Goal: Task Accomplishment & Management: Complete application form

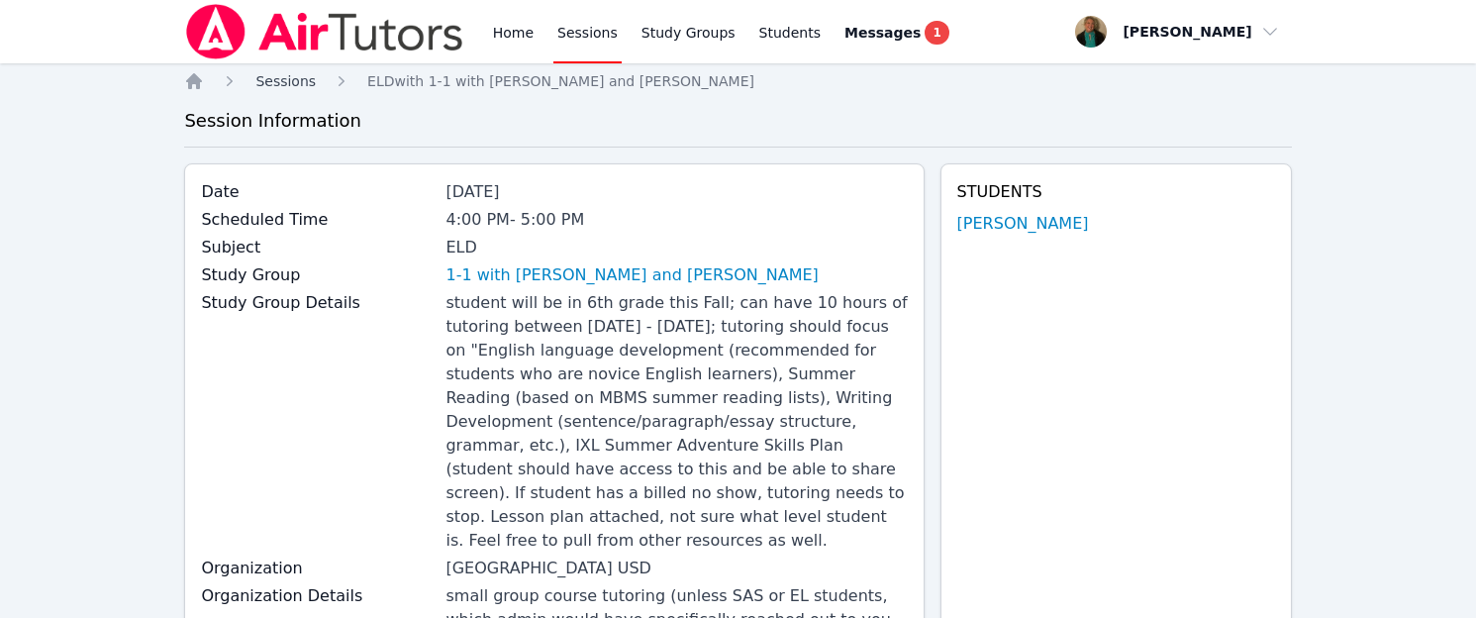
click at [272, 80] on span "Sessions" at bounding box center [285, 81] width 60 height 16
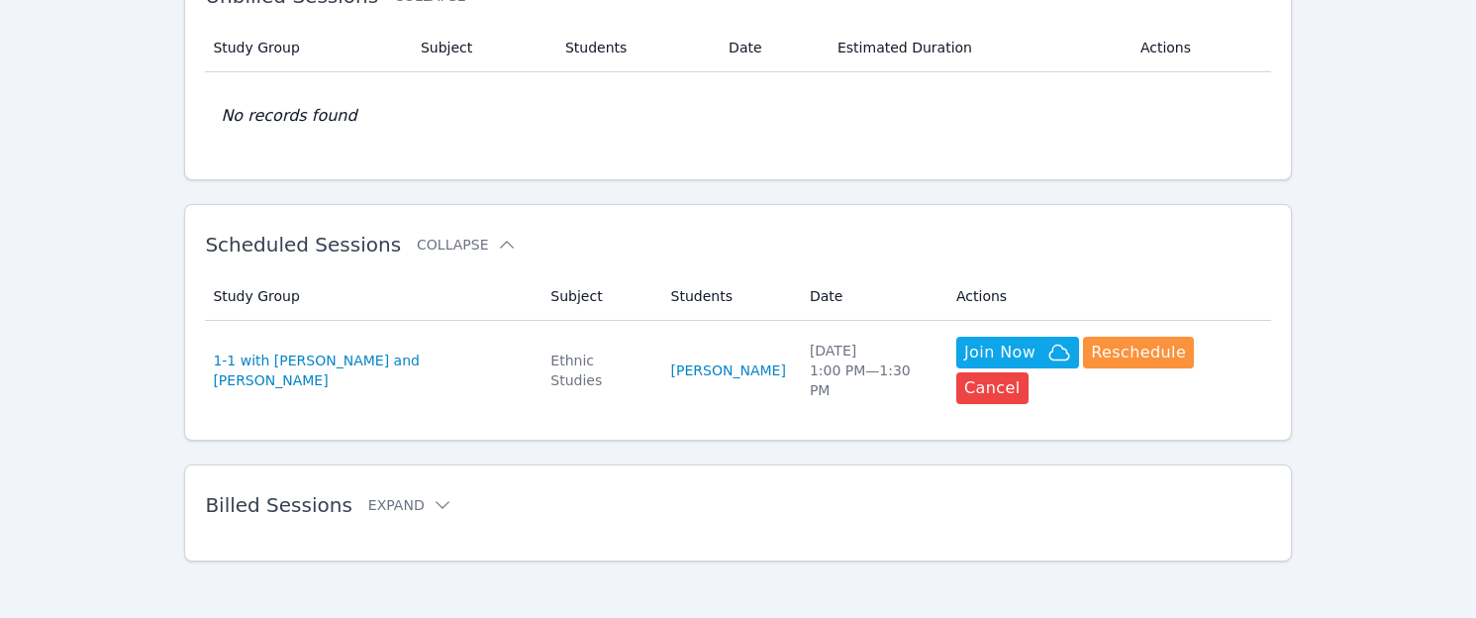
scroll to position [407, 0]
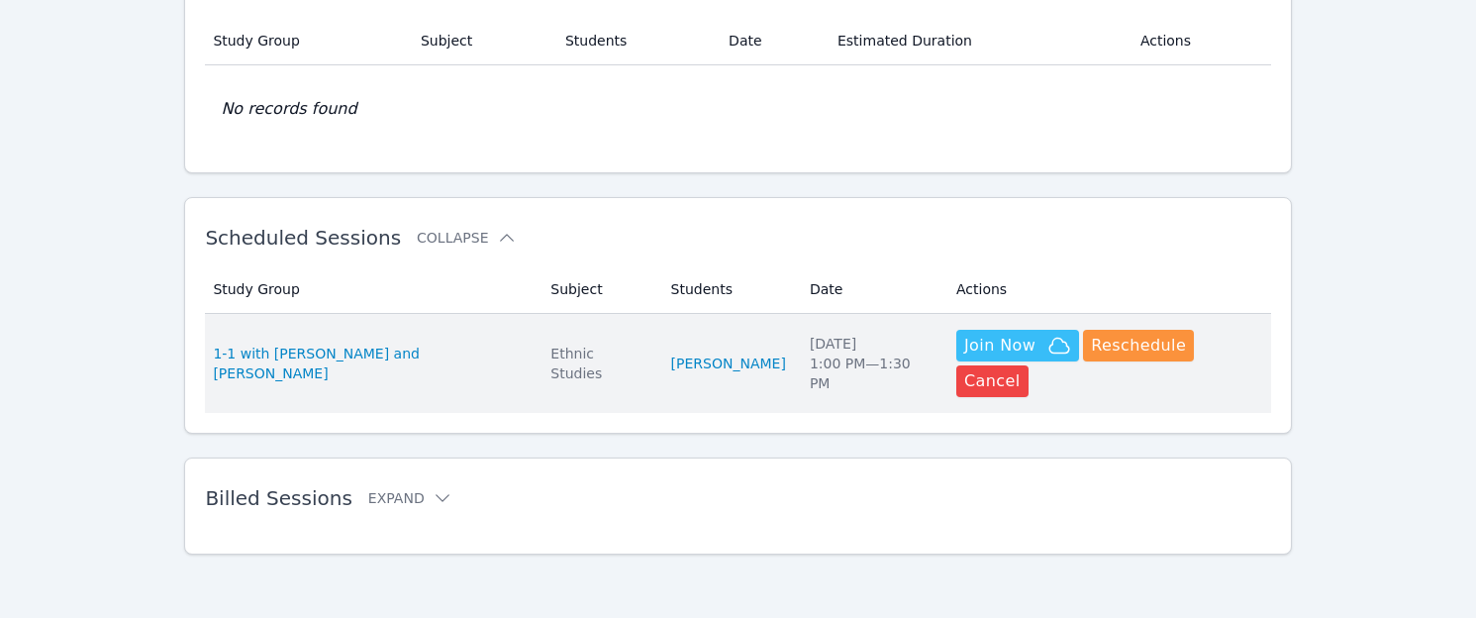
click at [1019, 340] on span "Join Now" at bounding box center [999, 346] width 71 height 24
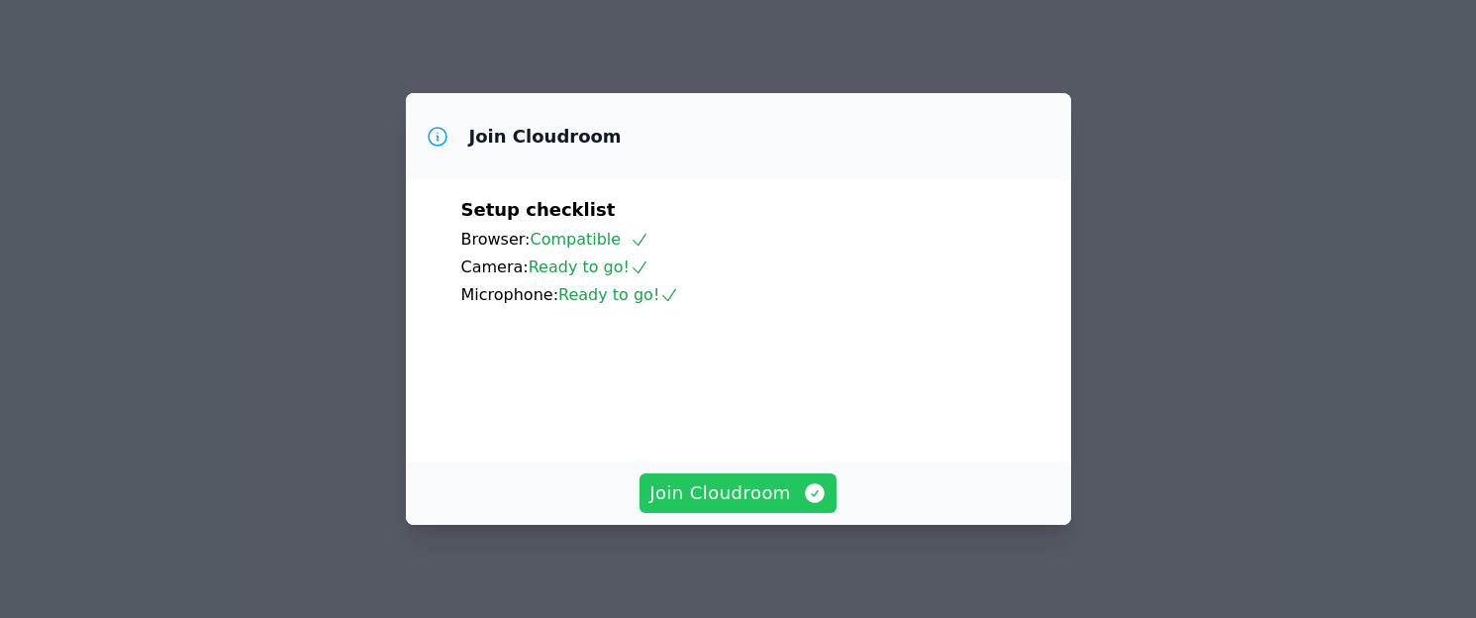
click at [745, 492] on span "Join Cloudroom" at bounding box center [737, 493] width 177 height 28
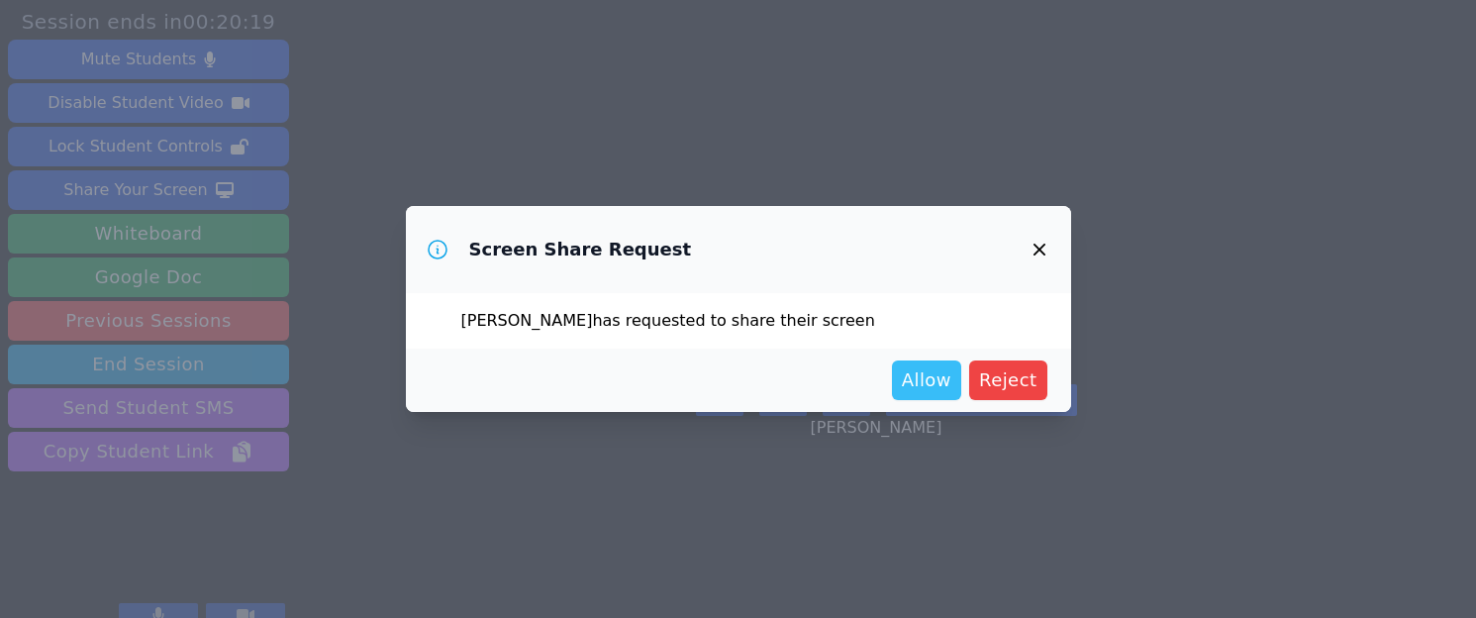
click at [920, 378] on span "Allow" at bounding box center [926, 380] width 49 height 28
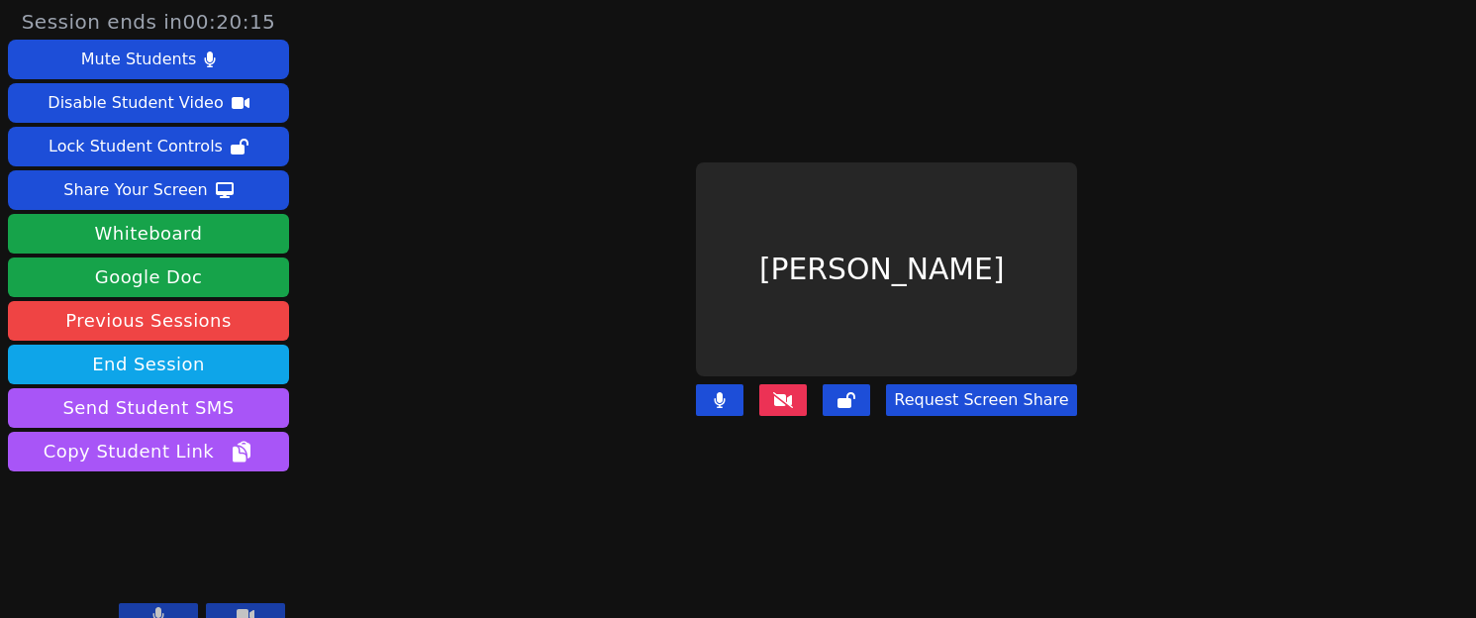
click at [791, 397] on icon at bounding box center [783, 400] width 20 height 16
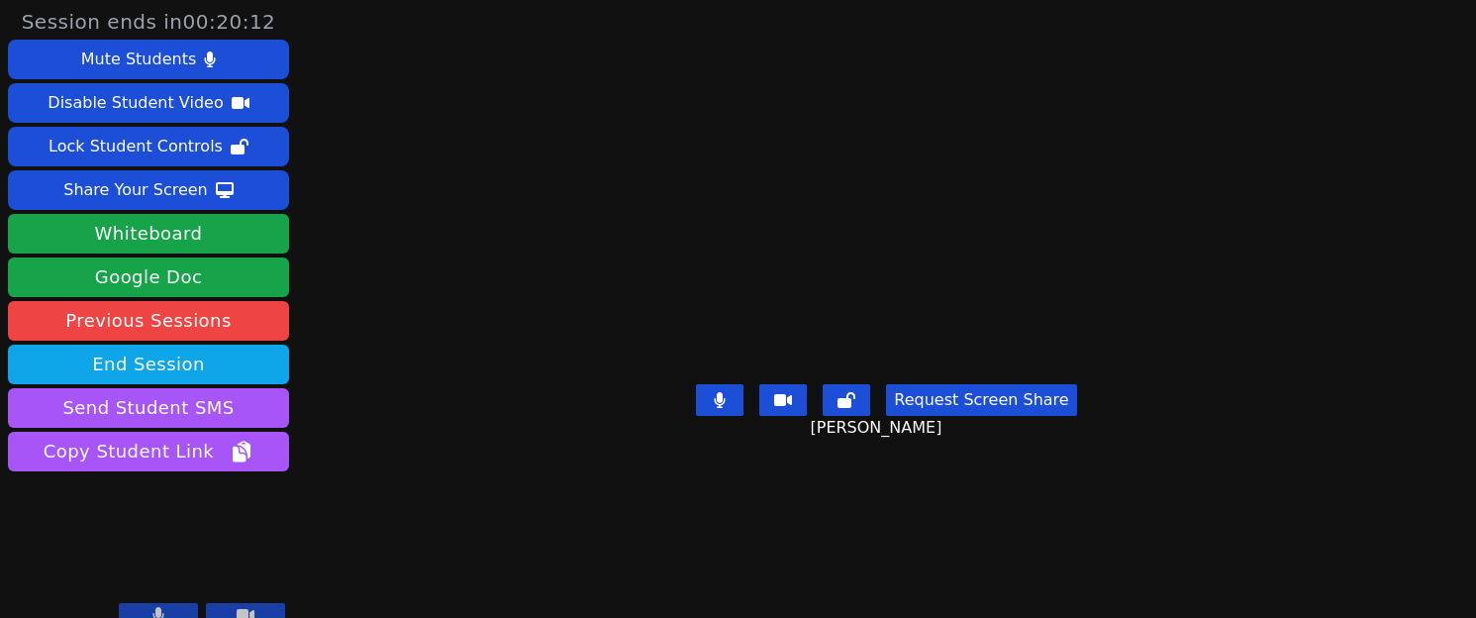
click at [969, 416] on button "Request Screen Share" at bounding box center [981, 400] width 190 height 32
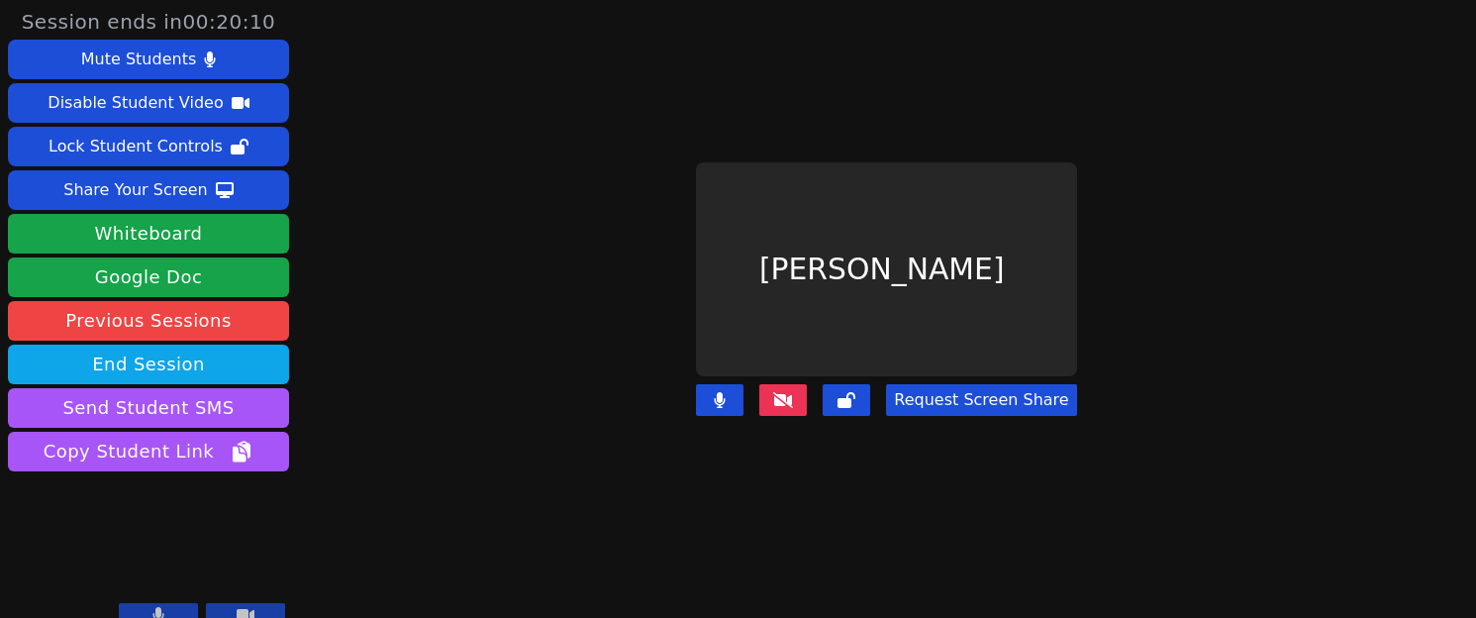
click at [1005, 399] on button "Request Screen Share" at bounding box center [981, 400] width 190 height 32
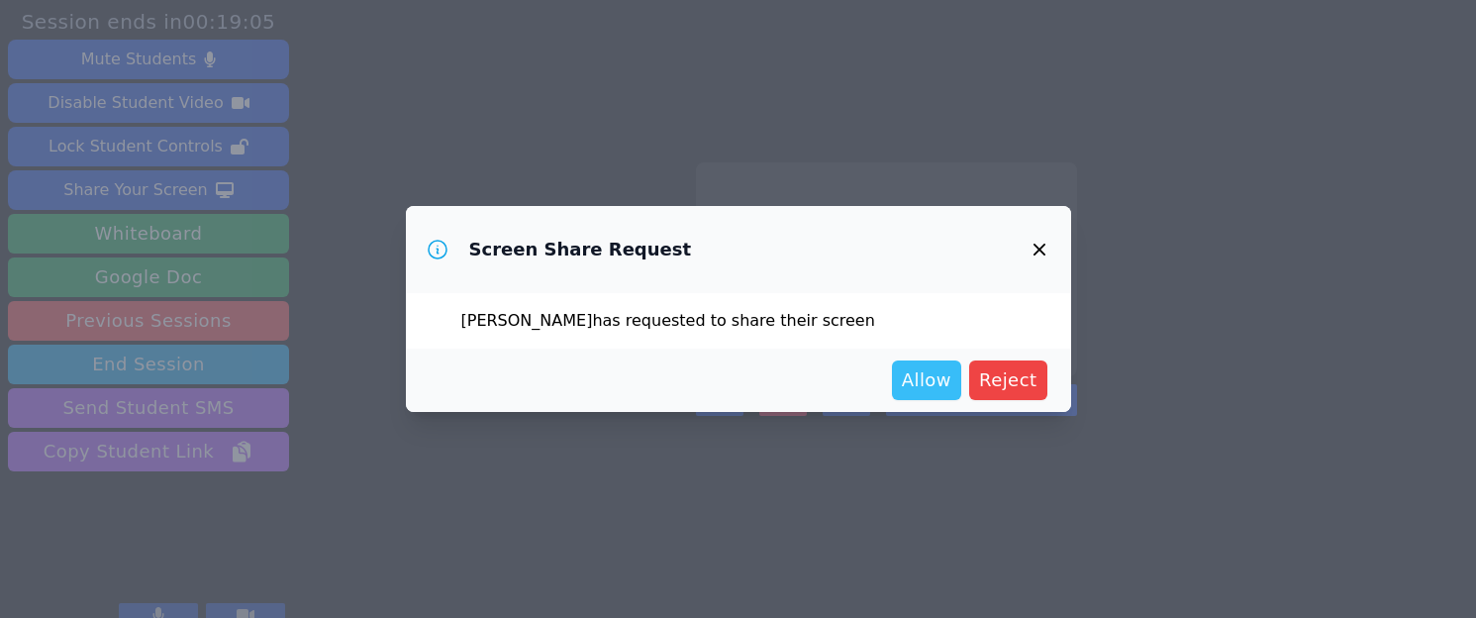
click at [928, 378] on span "Allow" at bounding box center [926, 380] width 49 height 28
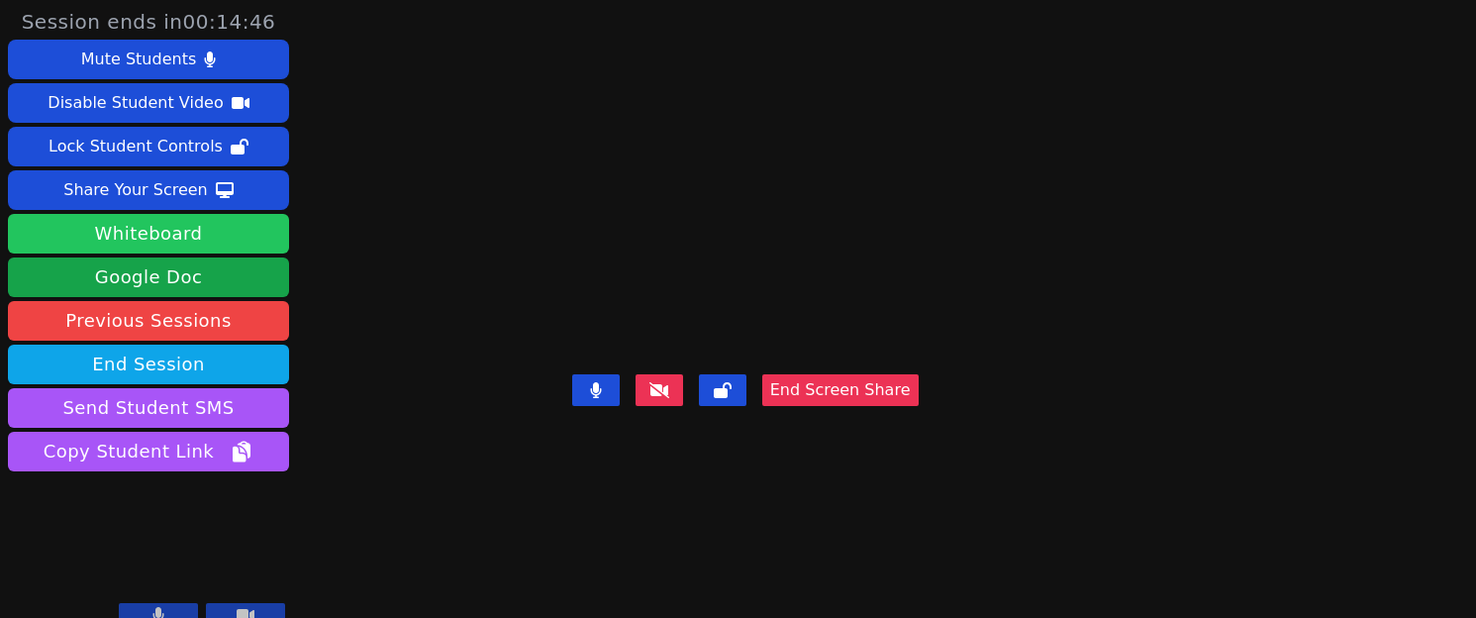
click at [228, 229] on button "Whiteboard" at bounding box center [148, 234] width 281 height 40
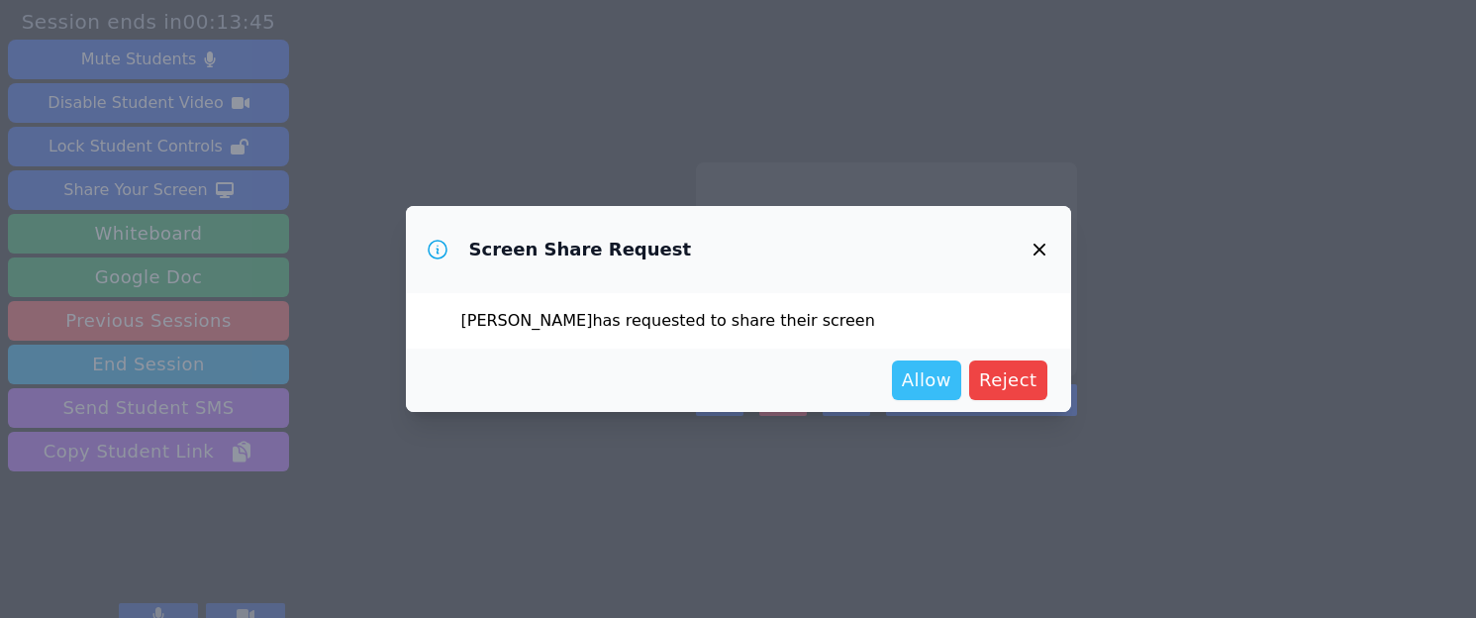
click at [931, 385] on span "Allow" at bounding box center [926, 380] width 49 height 28
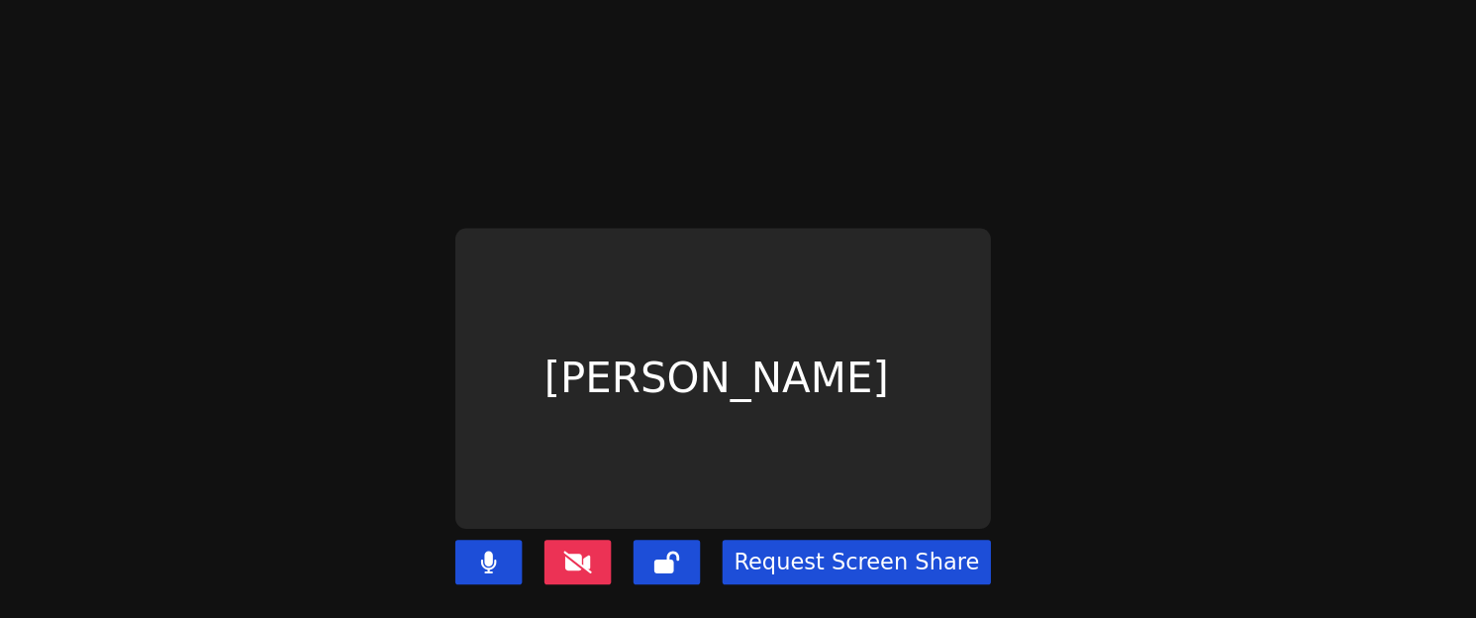
click at [944, 398] on button "Request Screen Share" at bounding box center [981, 400] width 190 height 32
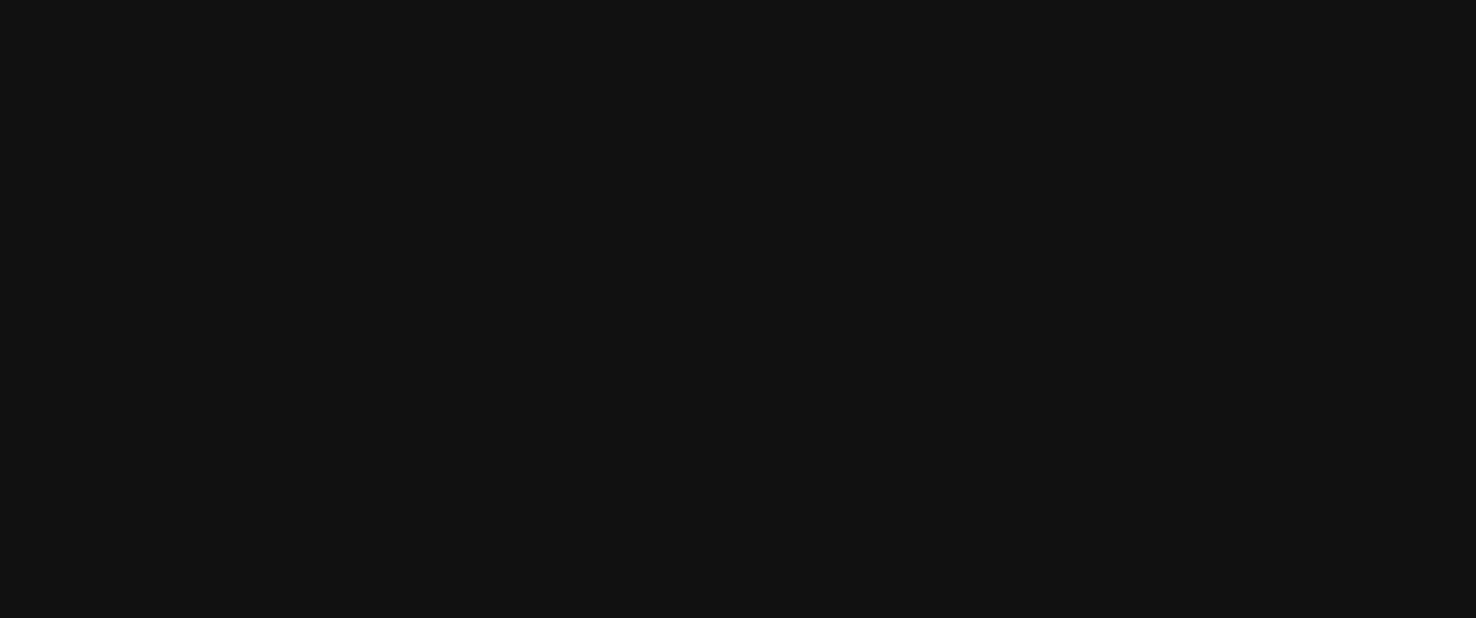
scroll to position [24, 0]
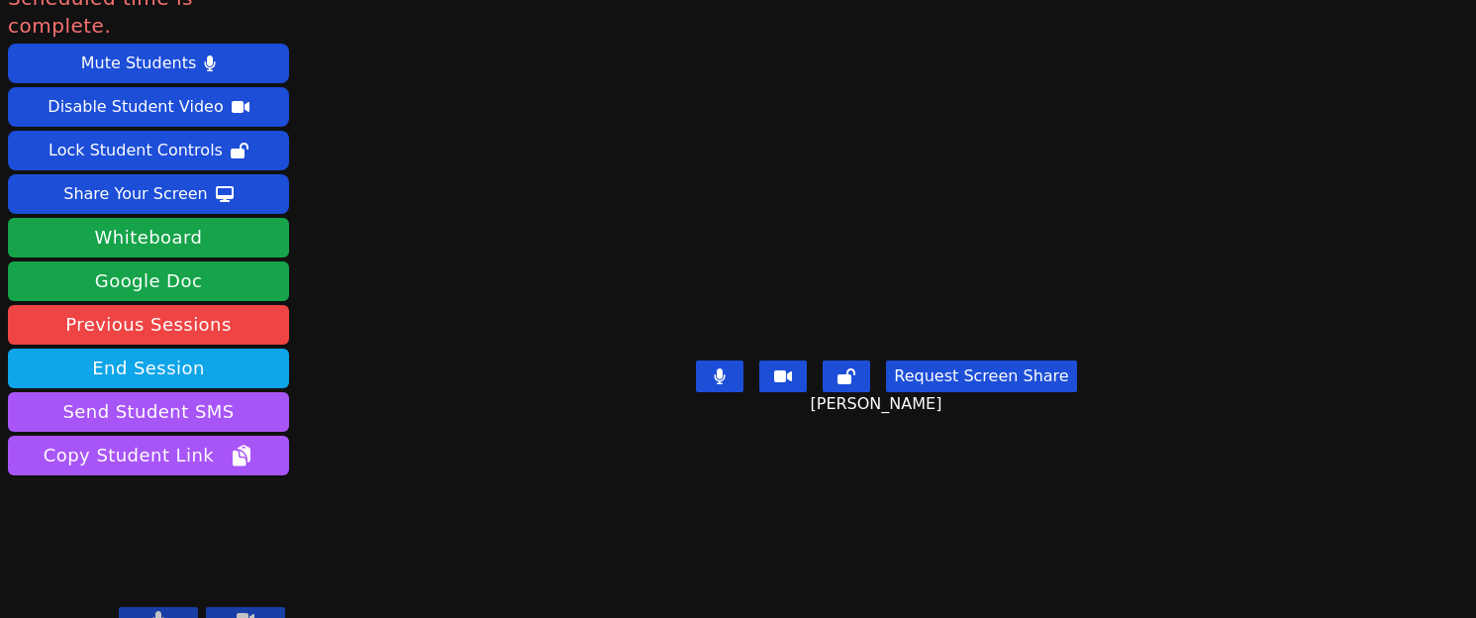
click at [737, 166] on video at bounding box center [885, 246] width 297 height 214
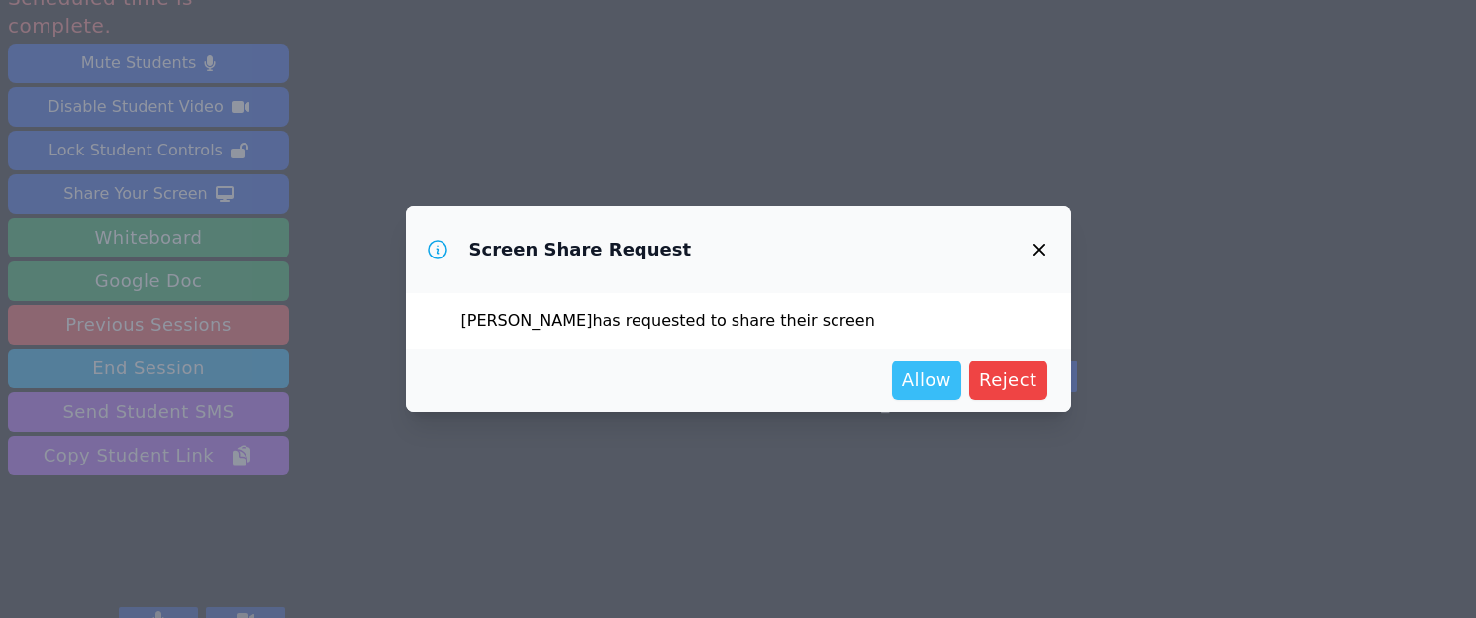
click at [918, 384] on span "Allow" at bounding box center [926, 380] width 49 height 28
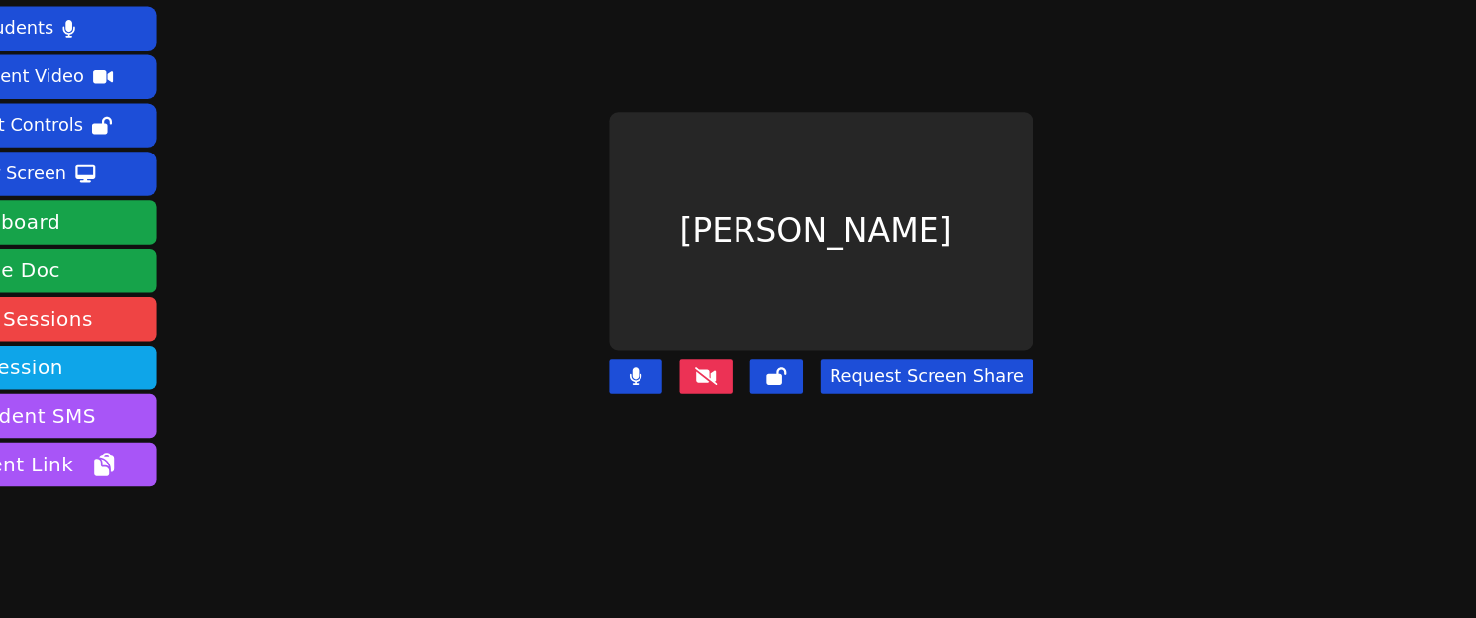
scroll to position [1, 0]
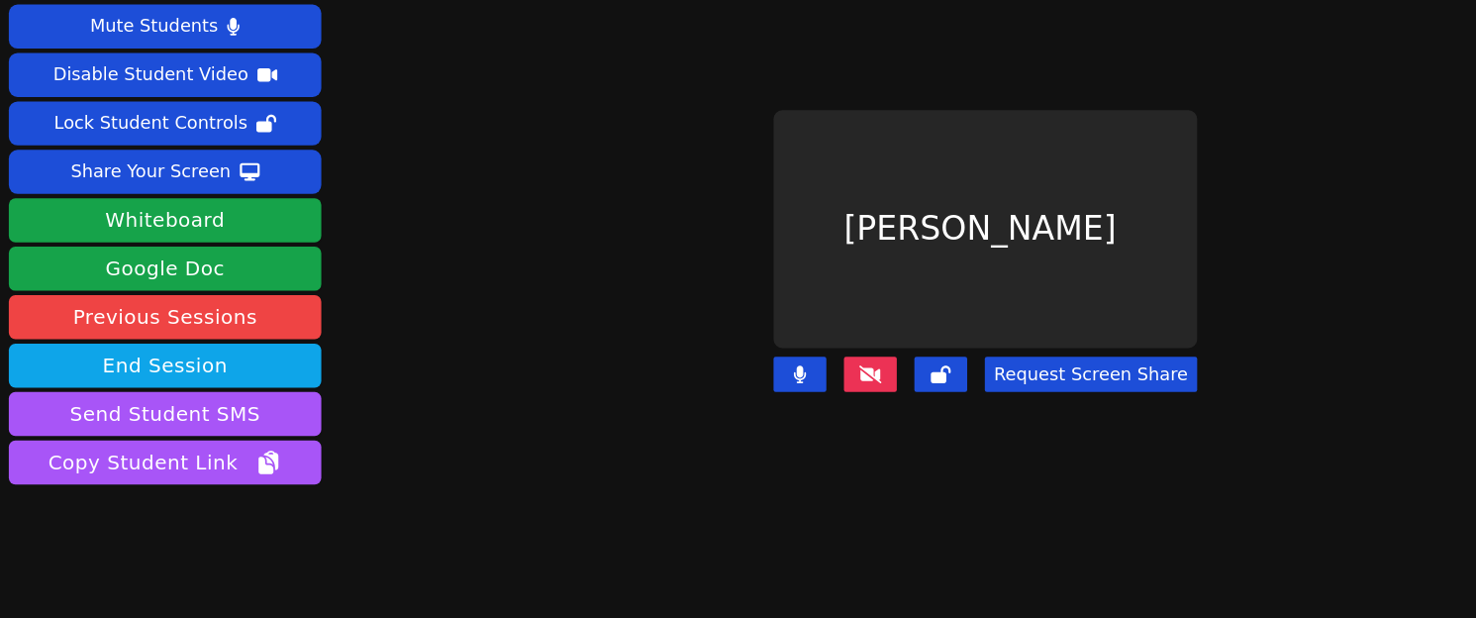
click at [785, 400] on icon at bounding box center [783, 399] width 20 height 16
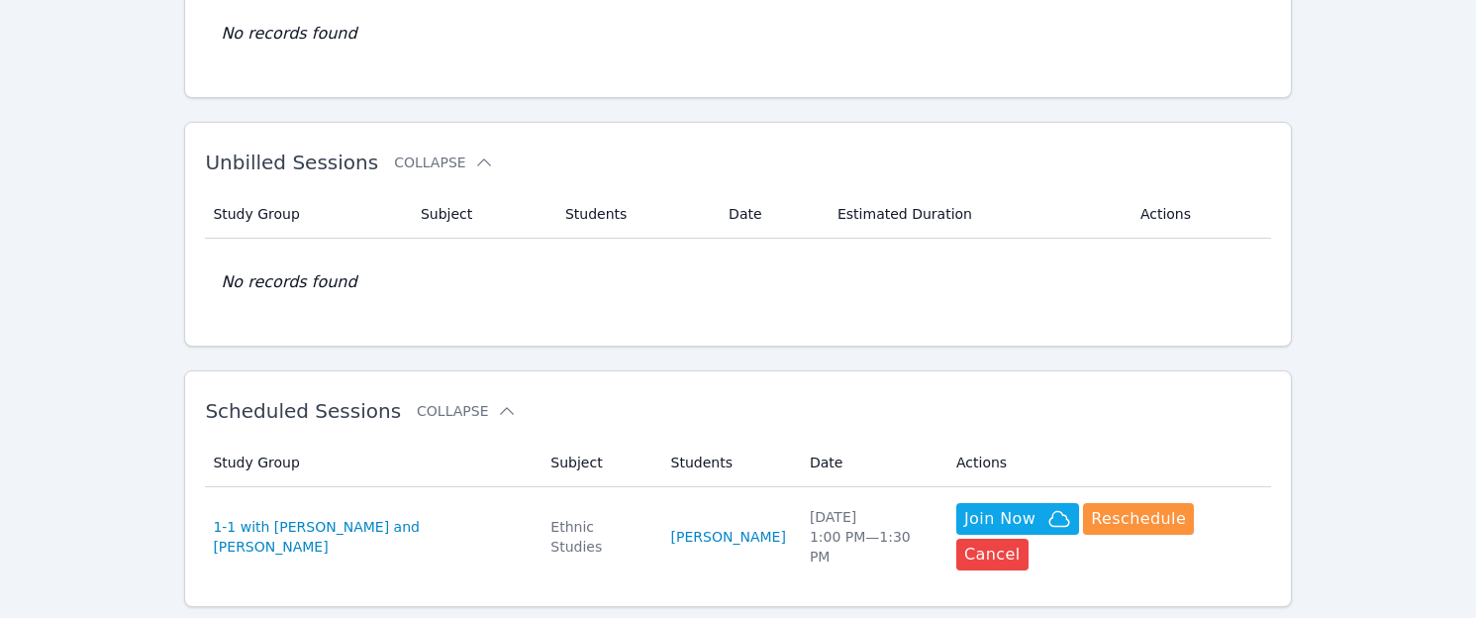
scroll to position [407, 0]
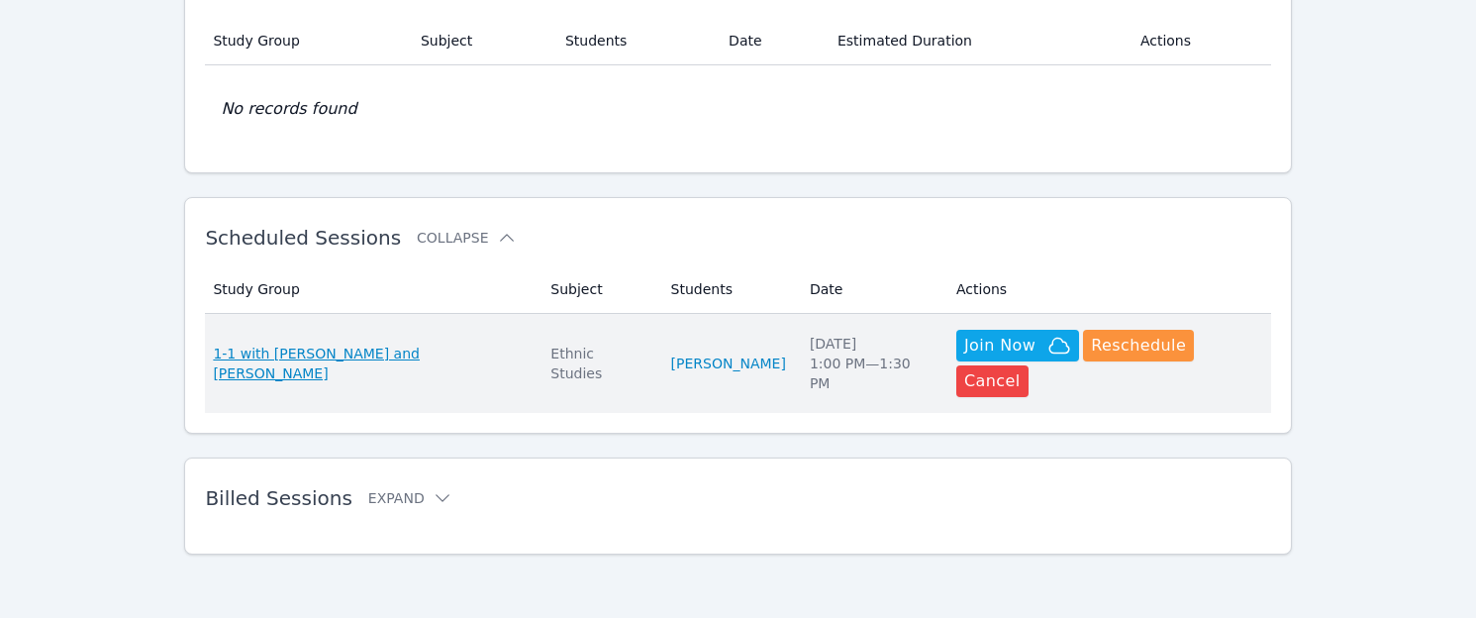
click at [418, 346] on span "1-1 with [PERSON_NAME] and [PERSON_NAME]" at bounding box center [370, 363] width 314 height 40
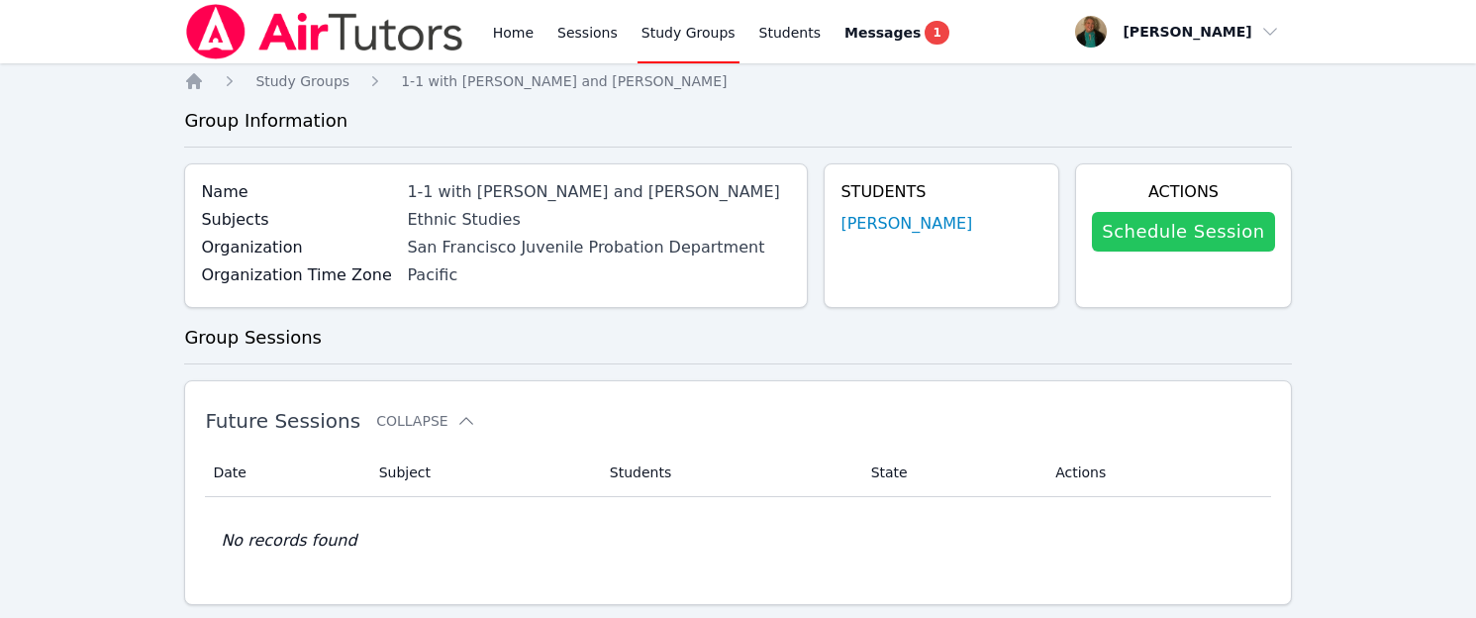
click at [1220, 226] on link "Schedule Session" at bounding box center [1183, 232] width 182 height 40
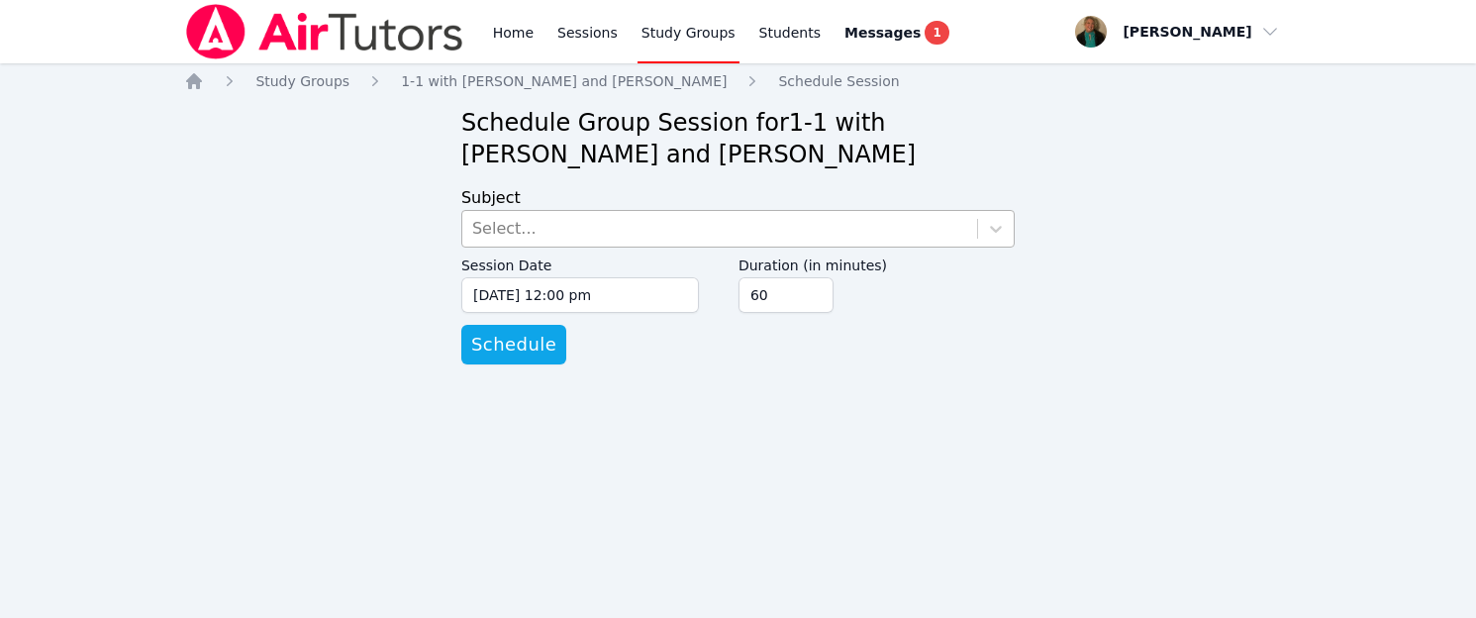
click at [779, 229] on div "Select..." at bounding box center [719, 229] width 515 height 36
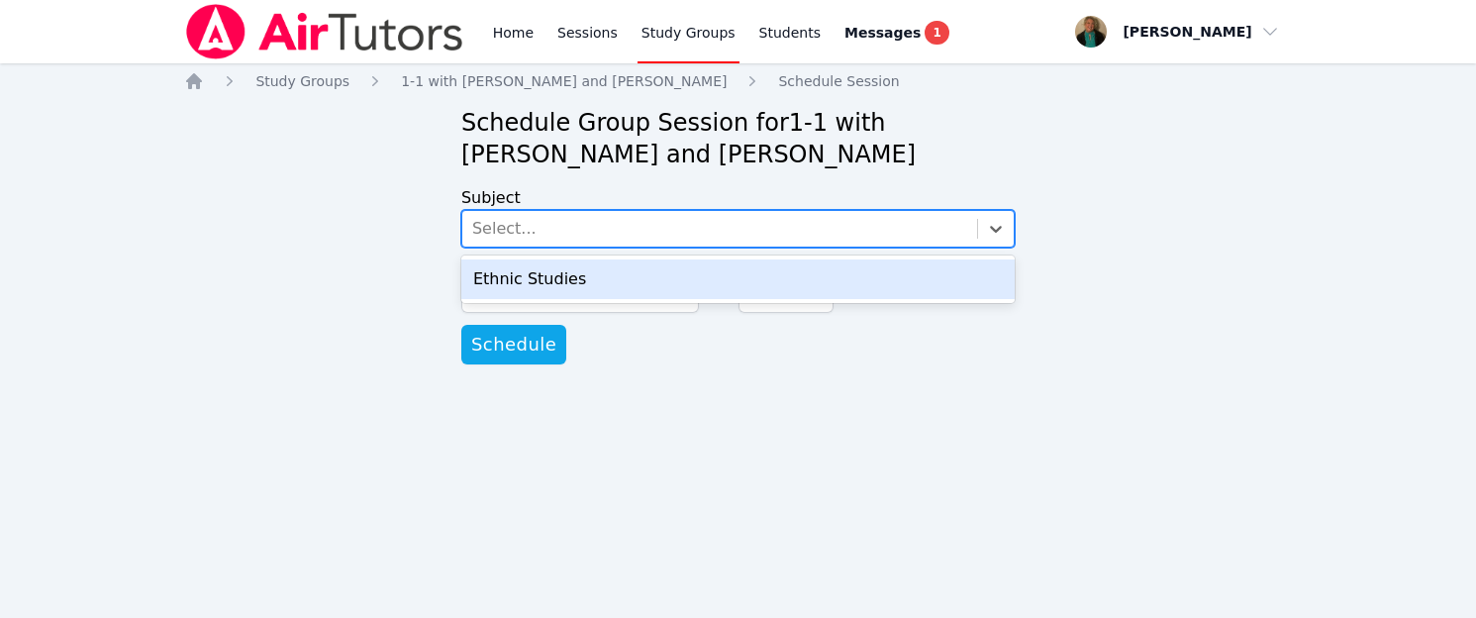
click at [743, 273] on div "Ethnic Studies" at bounding box center [737, 279] width 553 height 40
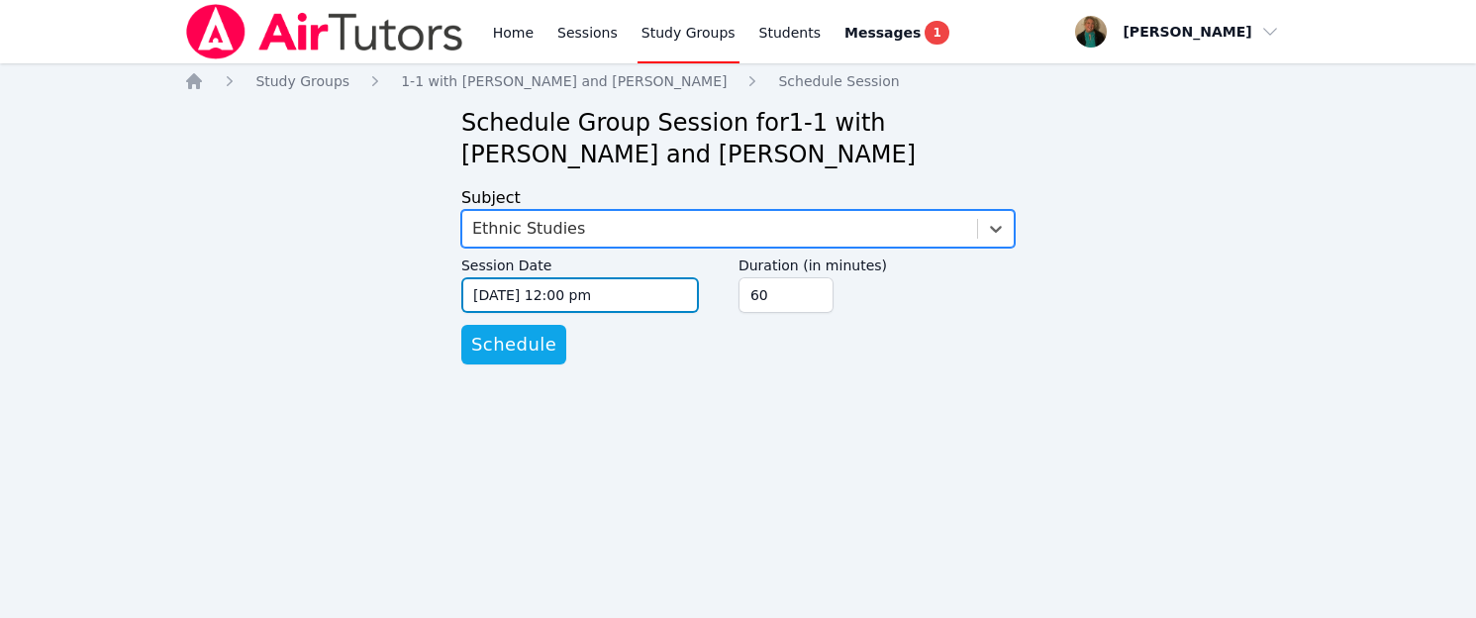
click at [686, 297] on input "[DATE] 12:00 pm" at bounding box center [580, 295] width 238 height 36
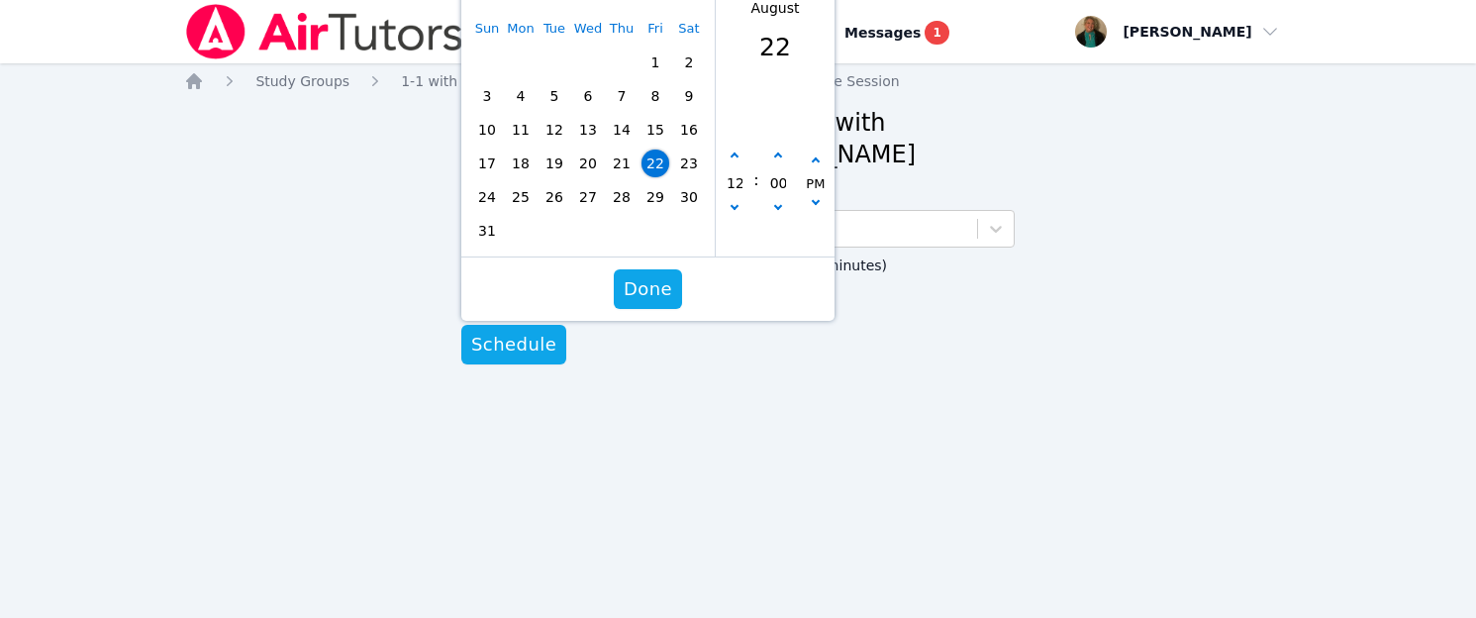
click at [528, 202] on span "25" at bounding box center [521, 197] width 28 height 28
click at [732, 159] on button "button" at bounding box center [734, 156] width 20 height 20
type input "[DATE] 01:00 pm"
type input "01"
click at [732, 159] on button "button" at bounding box center [734, 156] width 20 height 20
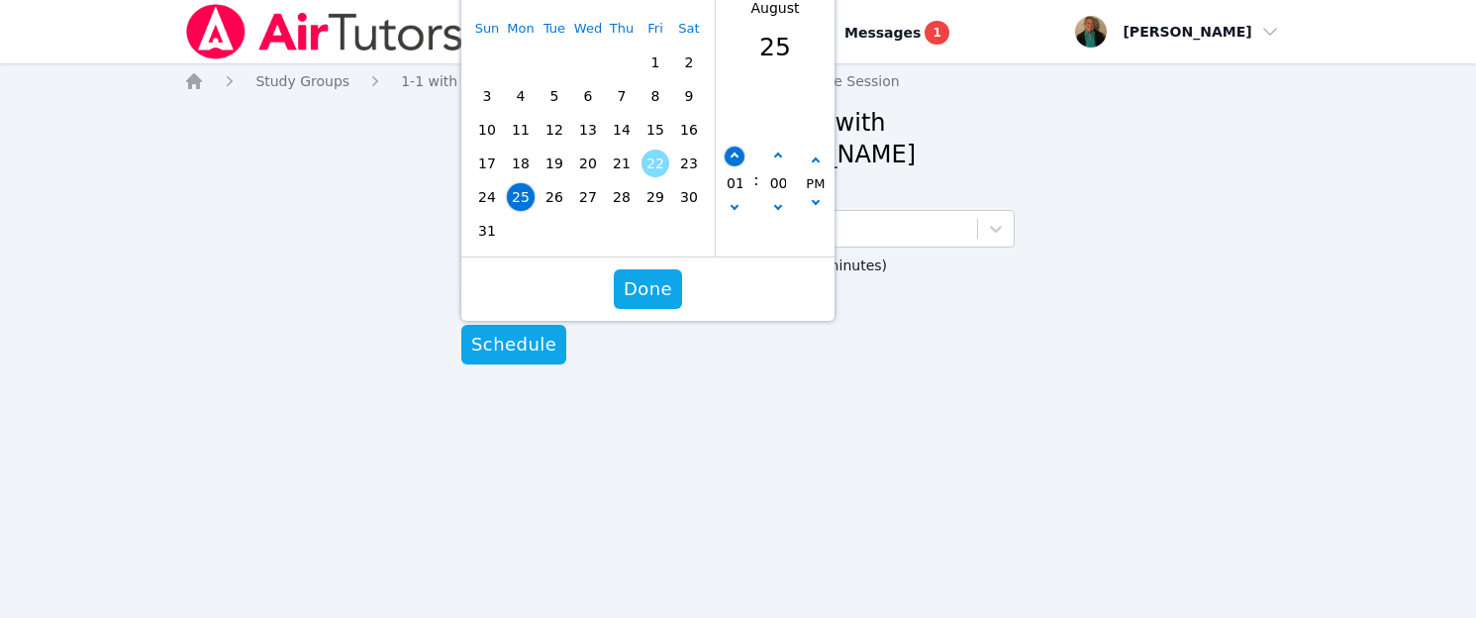
type input "[DATE] 02:00 pm"
type input "02"
click at [732, 159] on button "button" at bounding box center [734, 156] width 20 height 20
type input "[DATE] 03:00 pm"
type input "03"
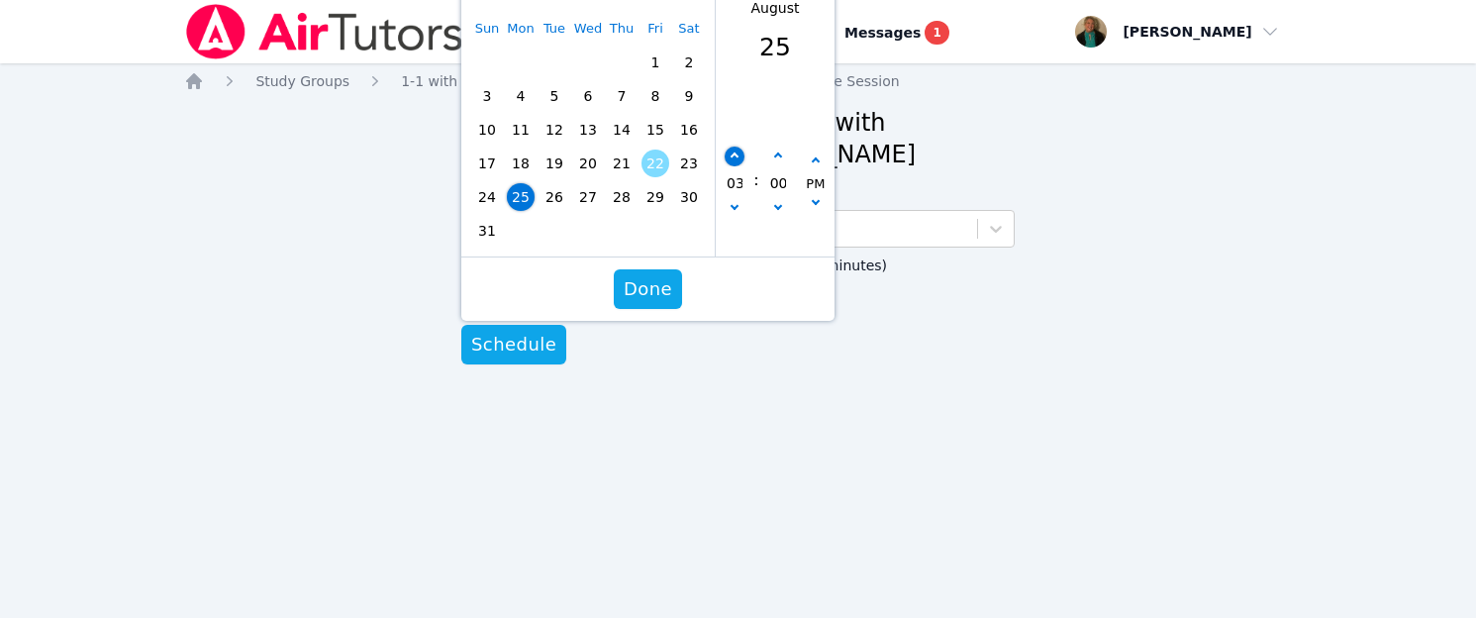
click at [732, 159] on button "button" at bounding box center [734, 156] width 20 height 20
type input "[DATE] 04:00 pm"
type input "04"
click at [772, 158] on button "button" at bounding box center [778, 156] width 20 height 20
type input "[DATE] 04:05 pm"
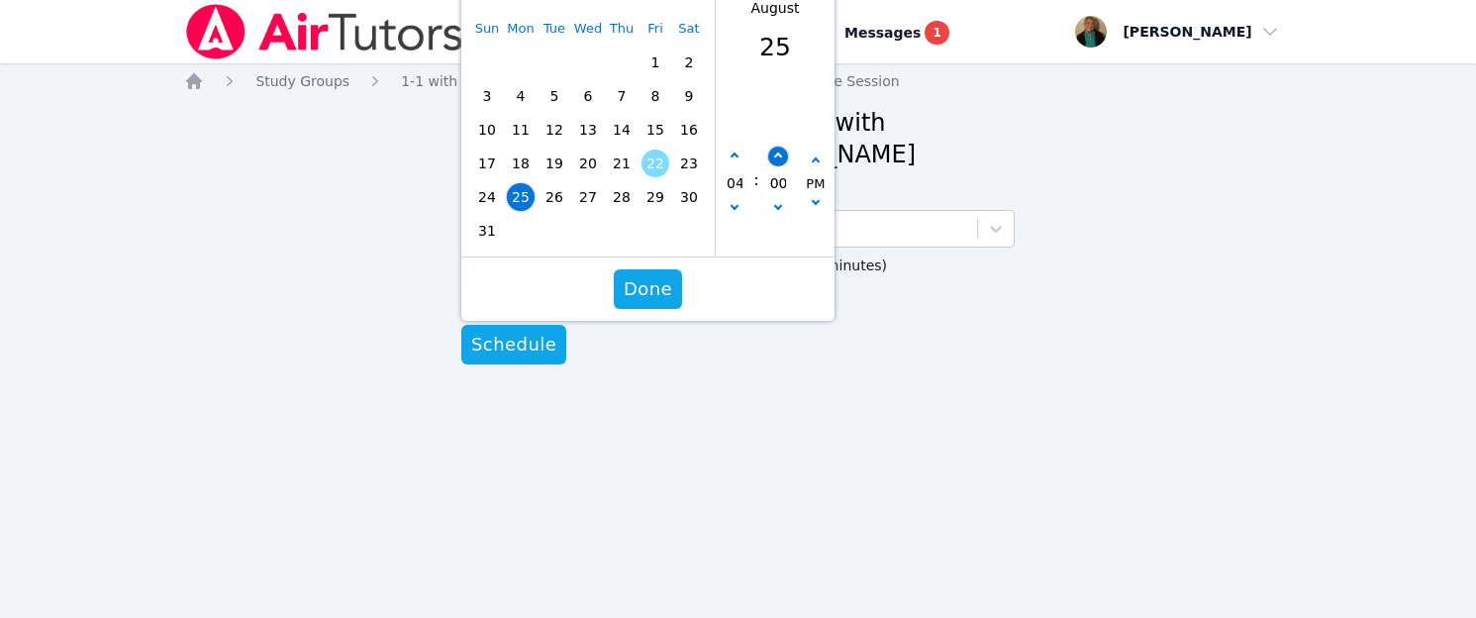
type input "05"
click at [772, 158] on button "button" at bounding box center [778, 156] width 20 height 20
type input "[DATE] 04:10 pm"
type input "10"
click at [772, 158] on button "button" at bounding box center [778, 156] width 20 height 20
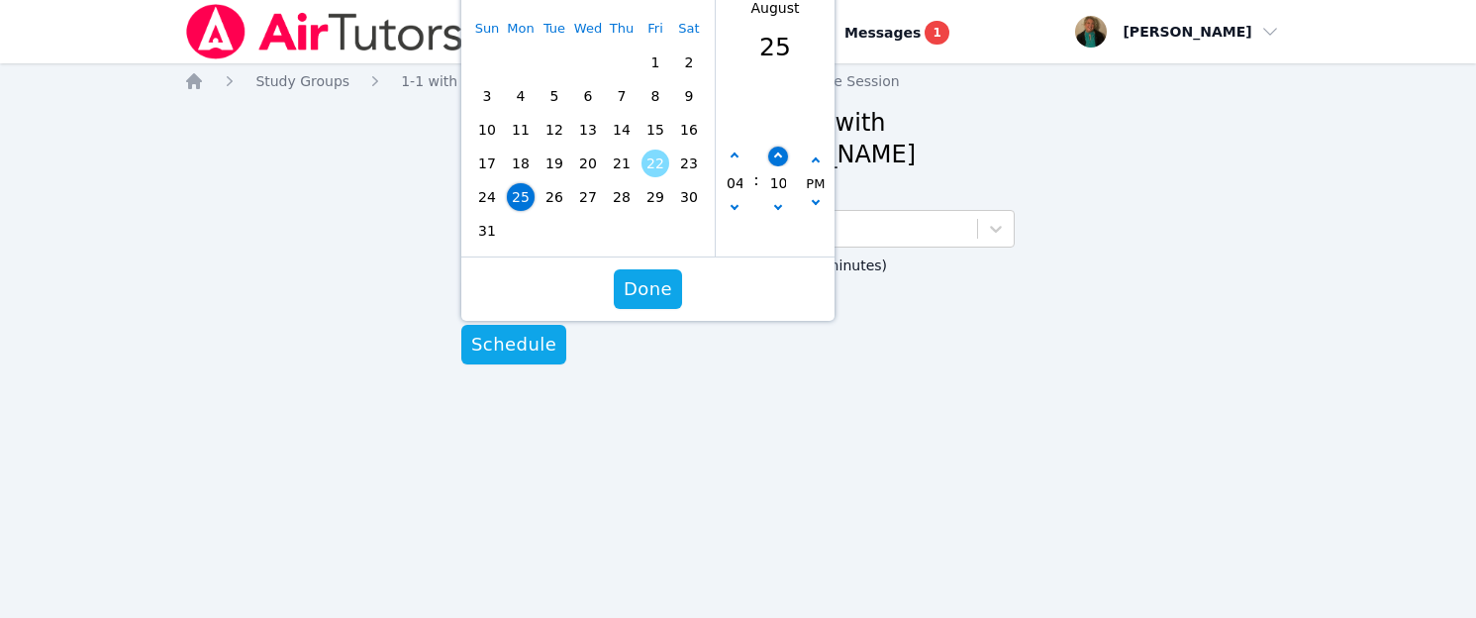
type input "[DATE] 04:15 pm"
type input "15"
click at [772, 158] on button "button" at bounding box center [778, 156] width 20 height 20
type input "[DATE] 04:20 pm"
type input "20"
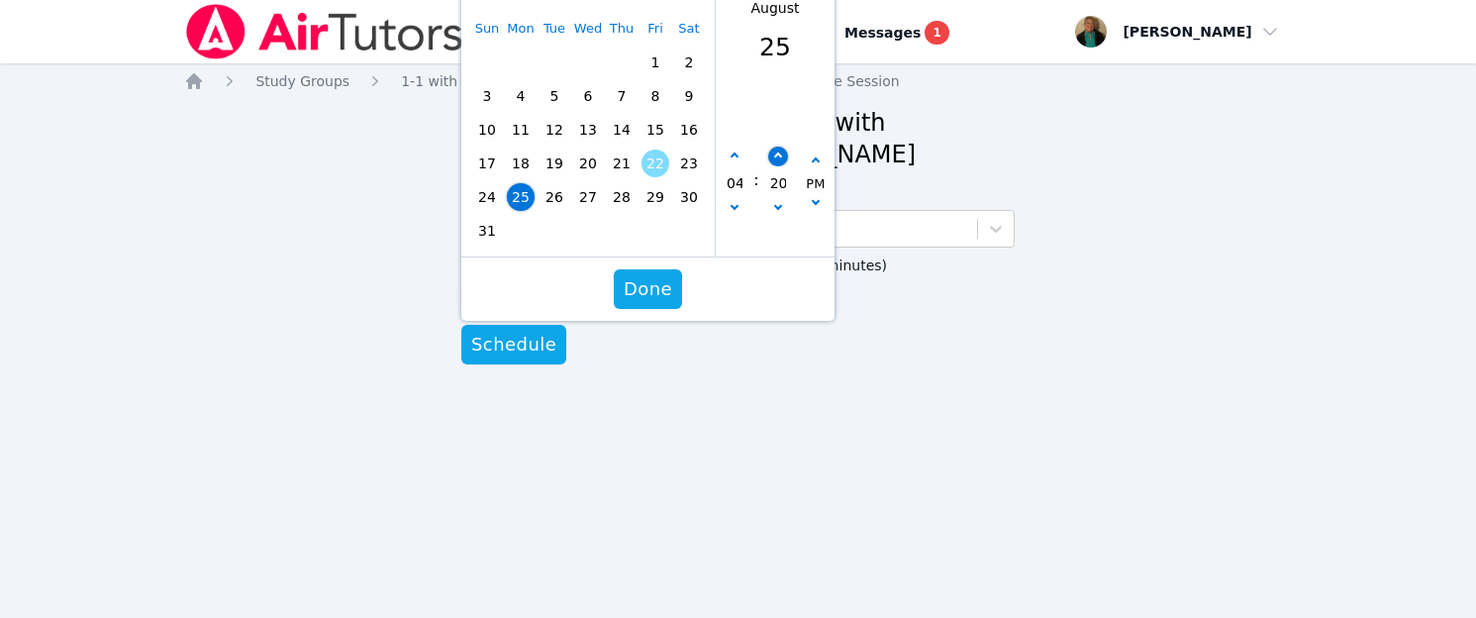
click at [772, 158] on button "button" at bounding box center [778, 156] width 20 height 20
type input "[DATE] 04:25 pm"
type input "25"
click at [772, 158] on button "button" at bounding box center [778, 156] width 20 height 20
type input "[DATE] 04:30 pm"
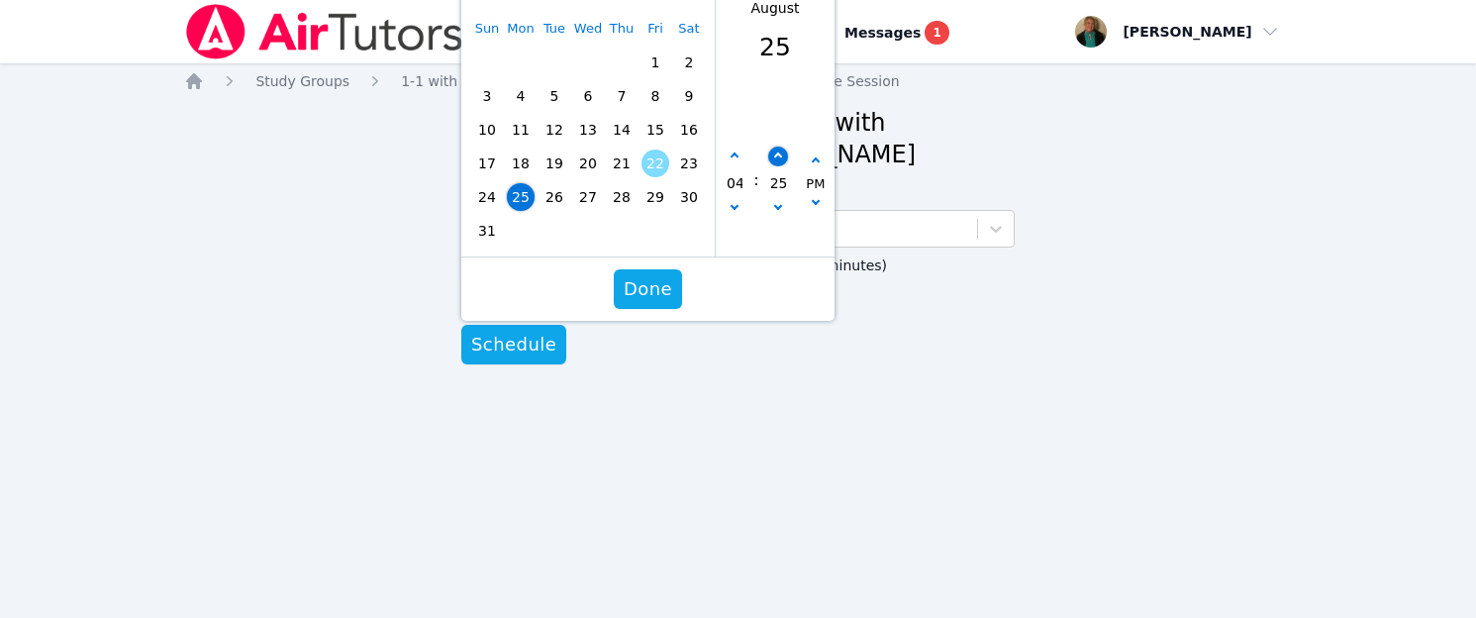
type input "30"
click at [643, 286] on span "Done" at bounding box center [647, 289] width 48 height 28
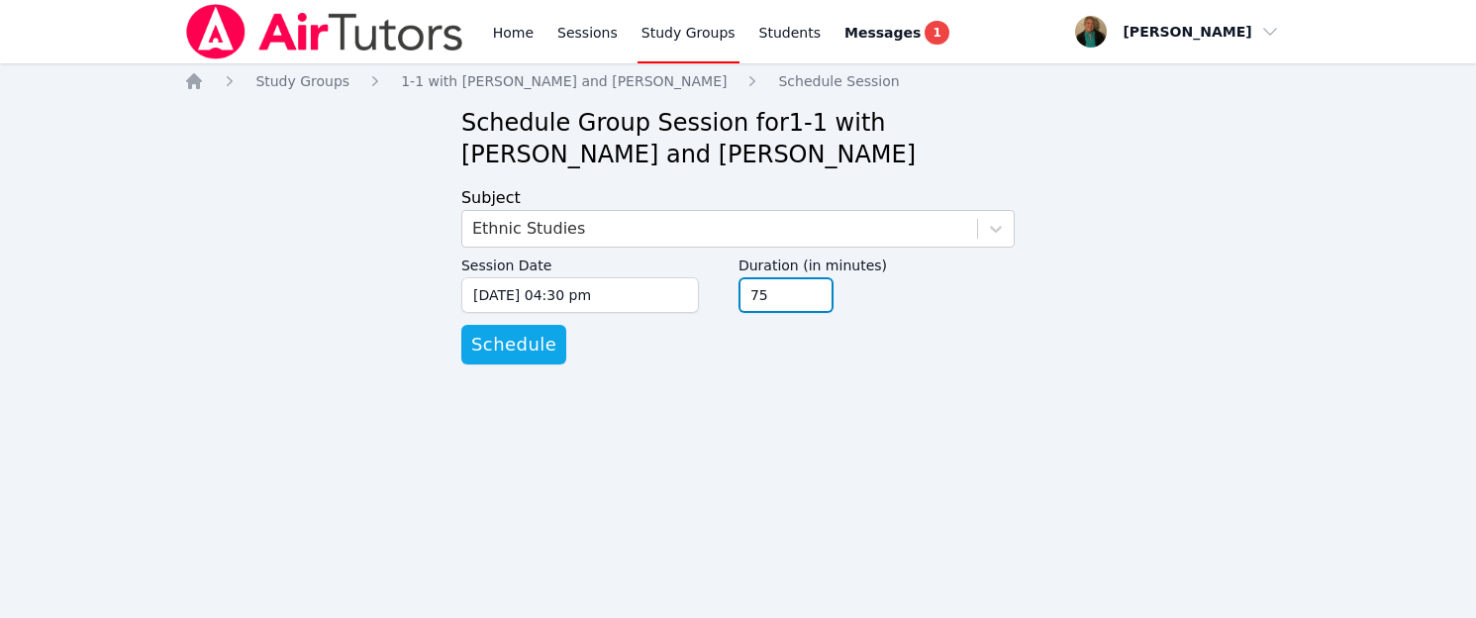
click at [811, 288] on input "75" at bounding box center [785, 295] width 95 height 36
type input "90"
click at [811, 288] on input "90" at bounding box center [785, 295] width 95 height 36
click at [527, 336] on span "Schedule" at bounding box center [513, 345] width 85 height 28
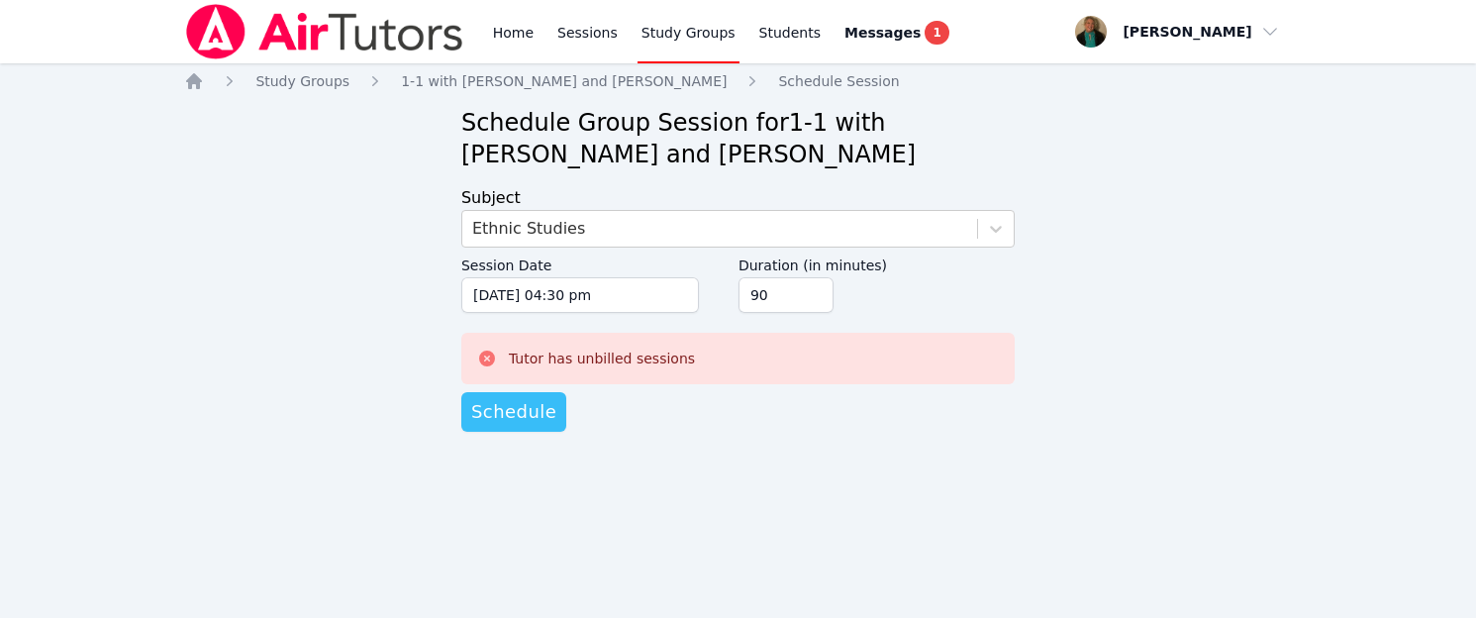
click at [532, 406] on span "Schedule" at bounding box center [513, 412] width 85 height 28
click at [506, 29] on link "Home" at bounding box center [513, 31] width 48 height 63
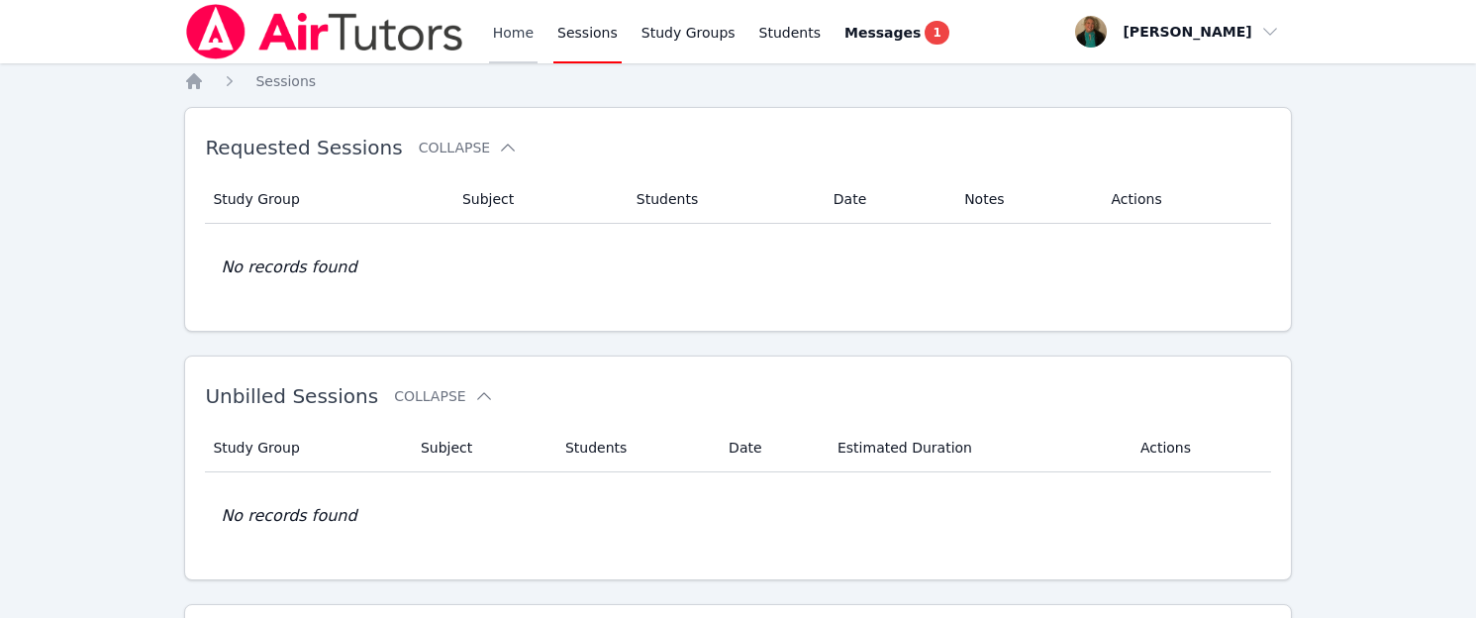
click at [510, 34] on link "Home" at bounding box center [513, 31] width 48 height 63
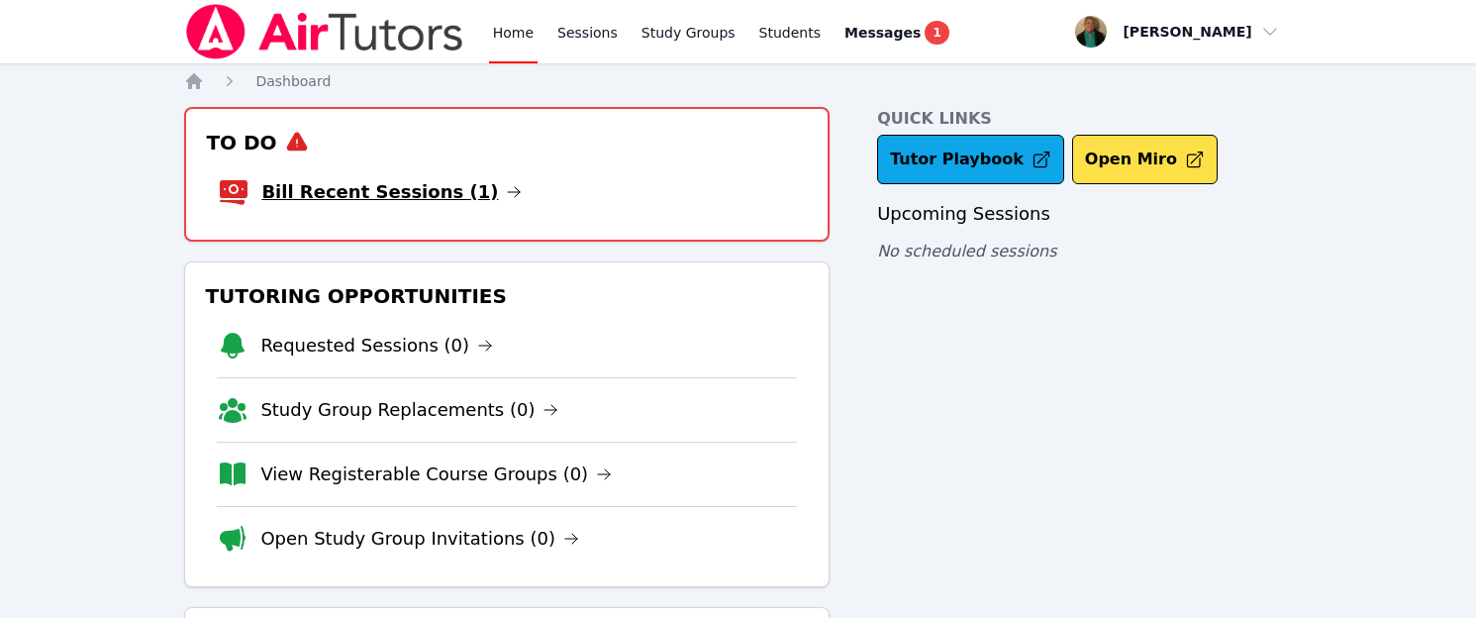
click at [443, 184] on link "Bill Recent Sessions (1)" at bounding box center [391, 192] width 260 height 28
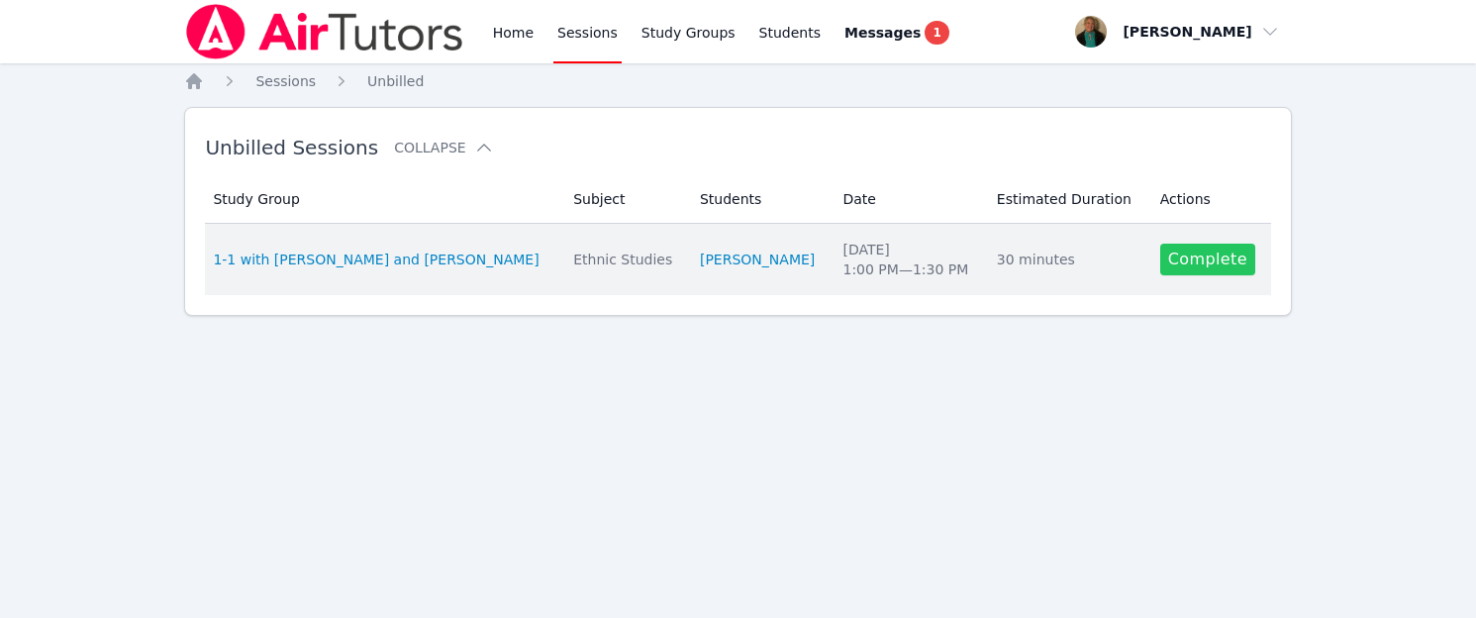
click at [1209, 243] on link "Complete" at bounding box center [1207, 259] width 95 height 32
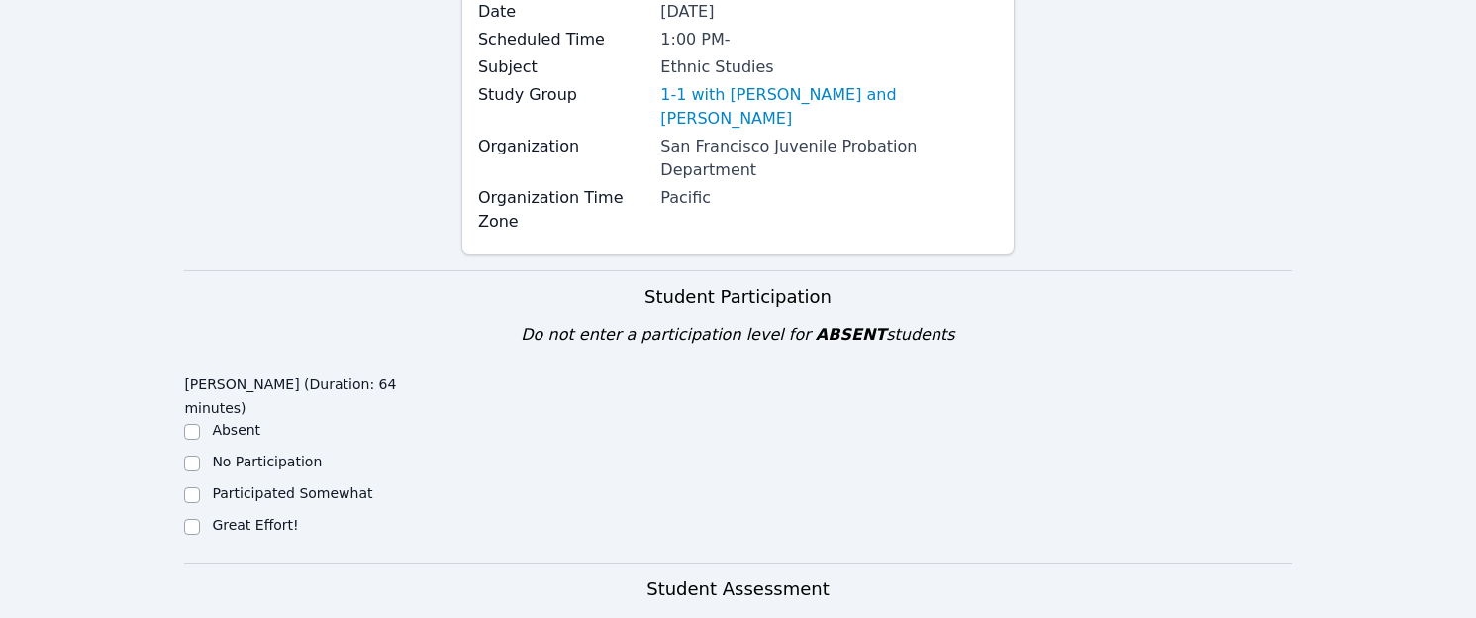
scroll to position [229, 0]
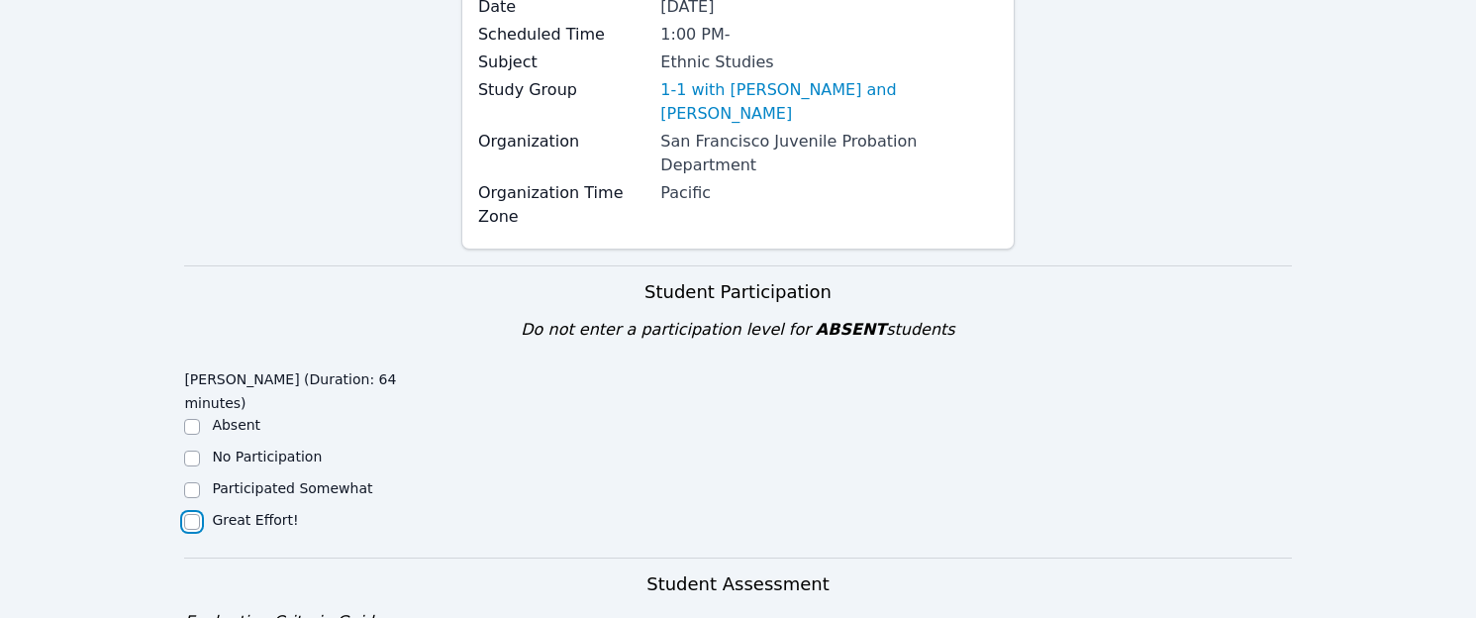
click at [193, 514] on input "Great Effort!" at bounding box center [192, 522] width 16 height 16
checkbox input "true"
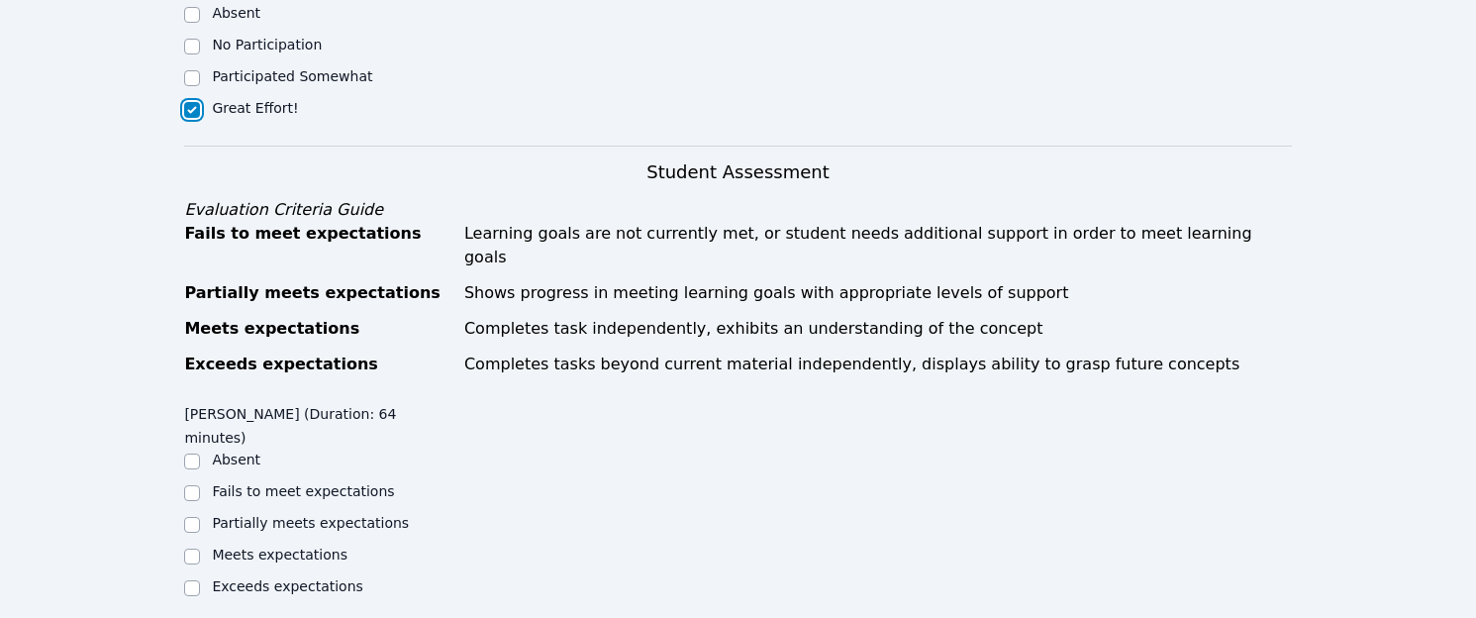
scroll to position [641, 0]
click at [190, 547] on input "Meets expectations" at bounding box center [192, 555] width 16 height 16
checkbox input "true"
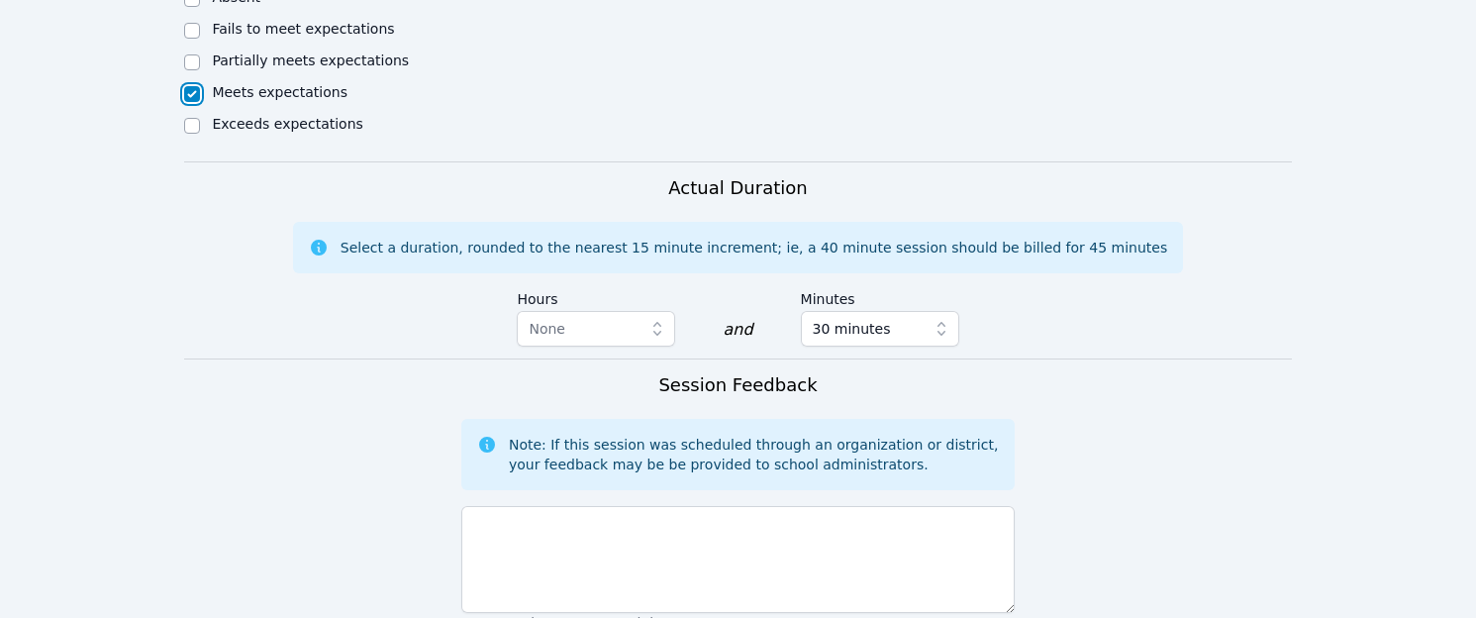
scroll to position [1106, 0]
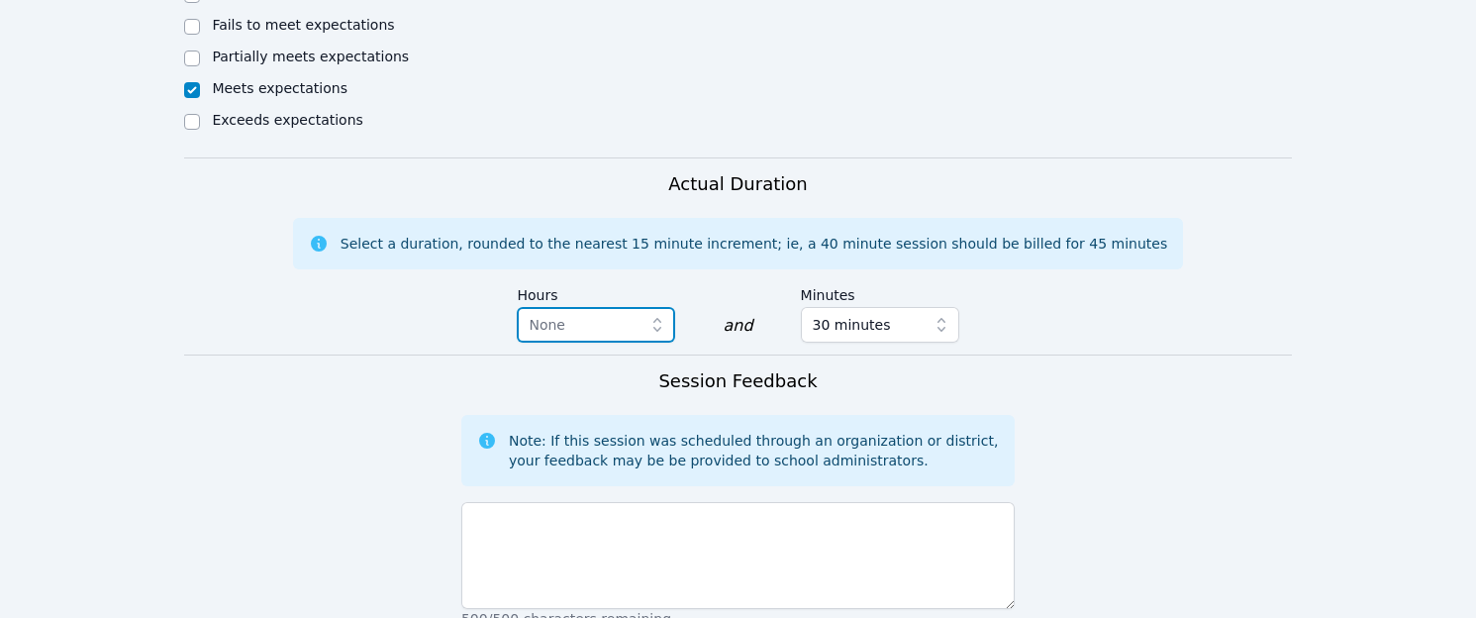
click at [569, 313] on span "None" at bounding box center [581, 325] width 107 height 24
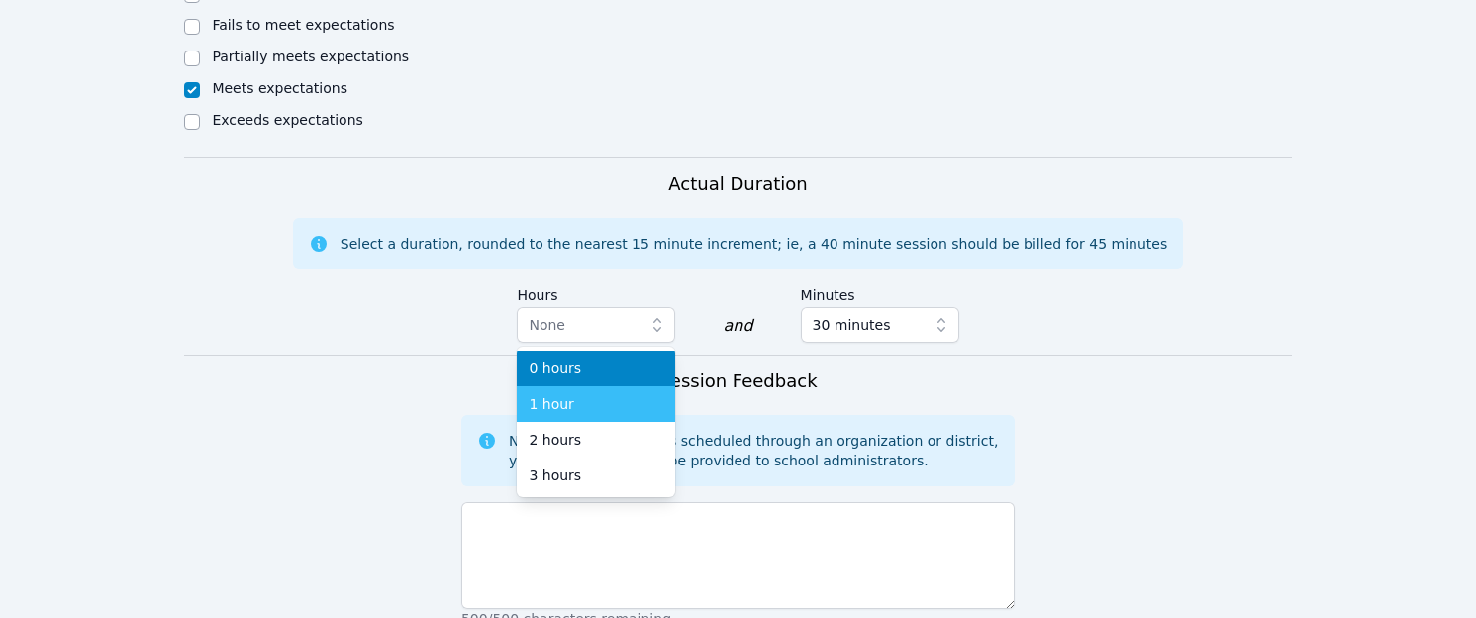
click at [569, 394] on div "1 hour" at bounding box center [595, 404] width 135 height 20
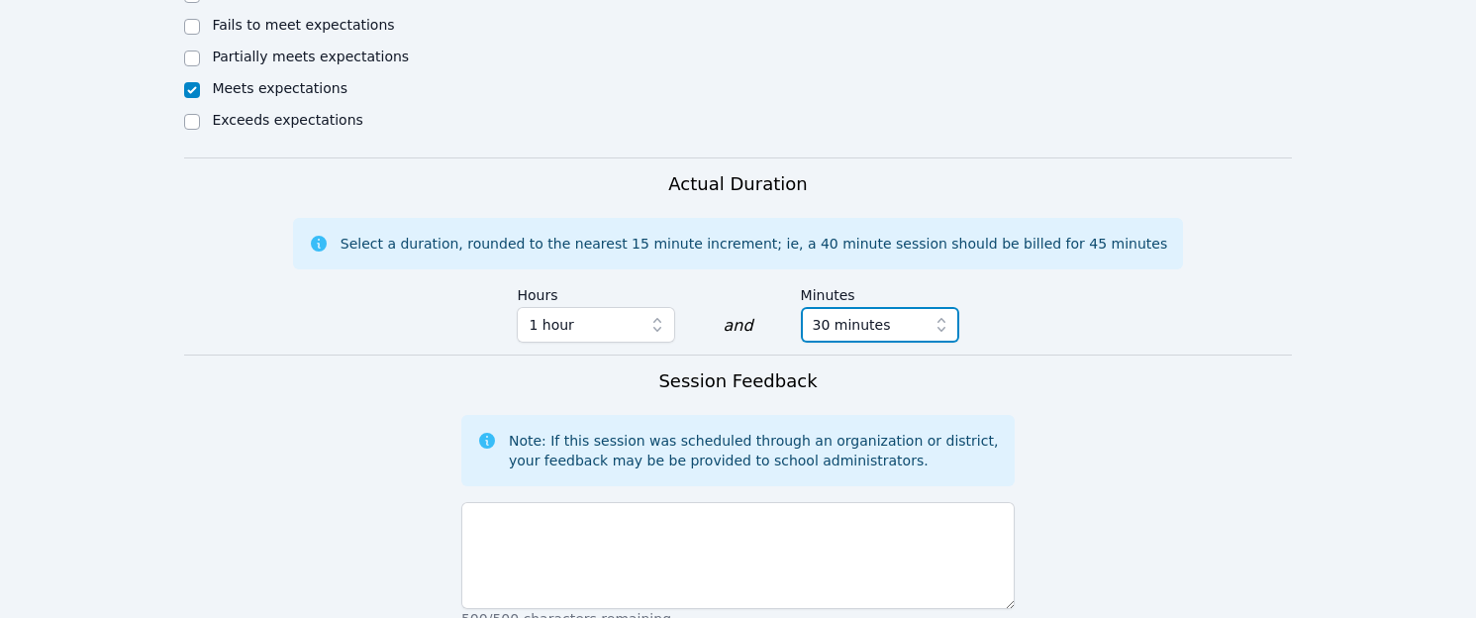
click at [863, 313] on span "30 minutes" at bounding box center [851, 325] width 78 height 24
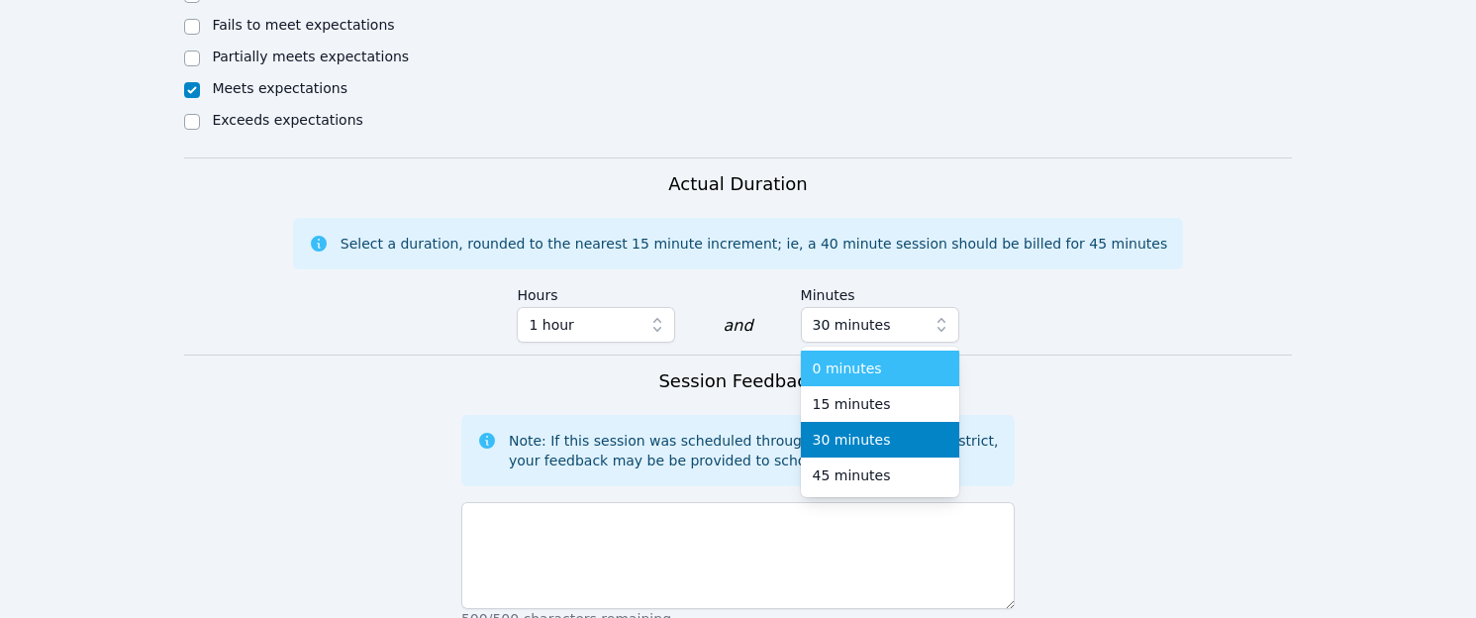
click at [862, 358] on span "0 minutes" at bounding box center [846, 368] width 69 height 20
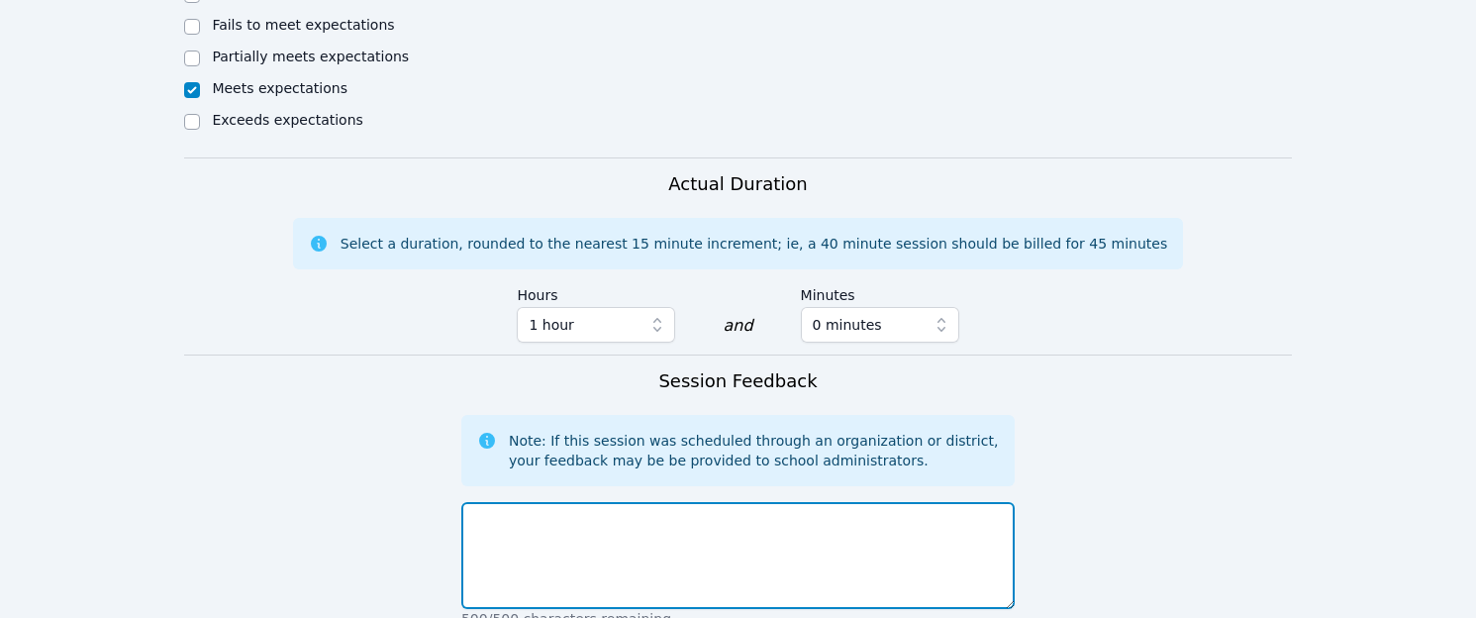
click at [780, 504] on textarea at bounding box center [737, 555] width 553 height 107
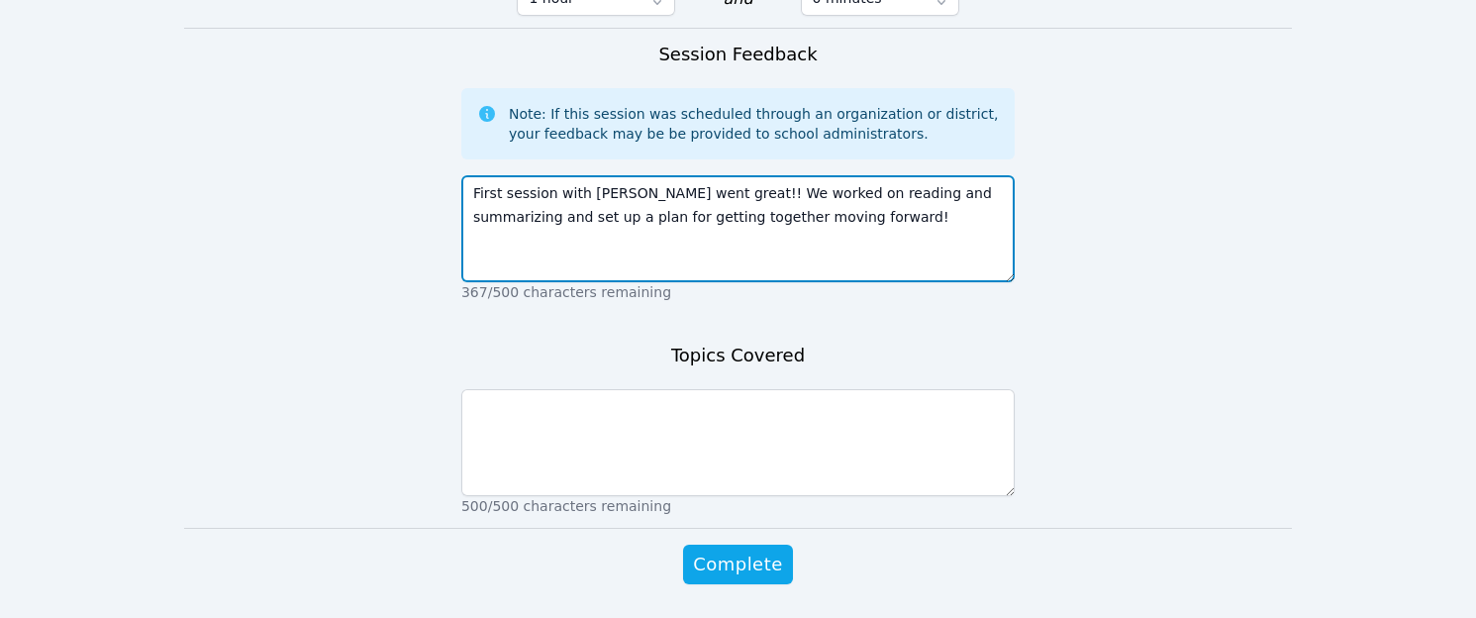
scroll to position [1447, 0]
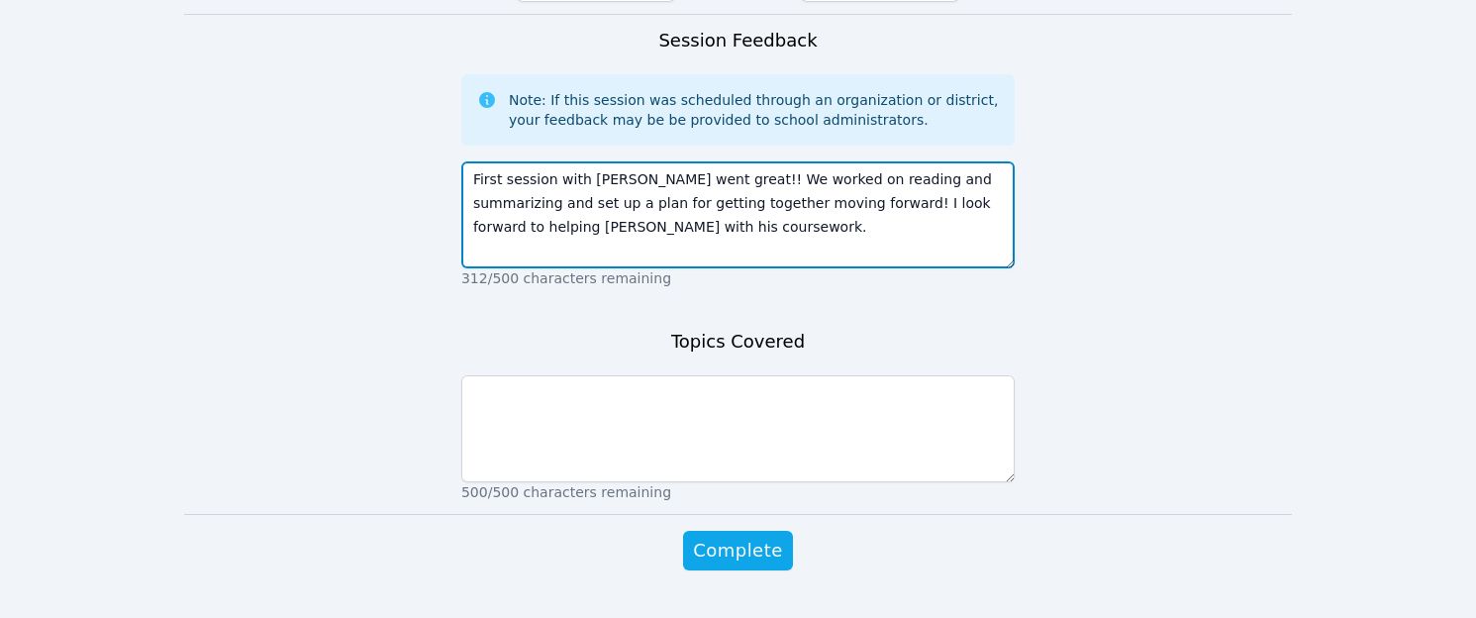
type textarea "First session with Jeremiah went great!! We worked on reading and summarizing a…"
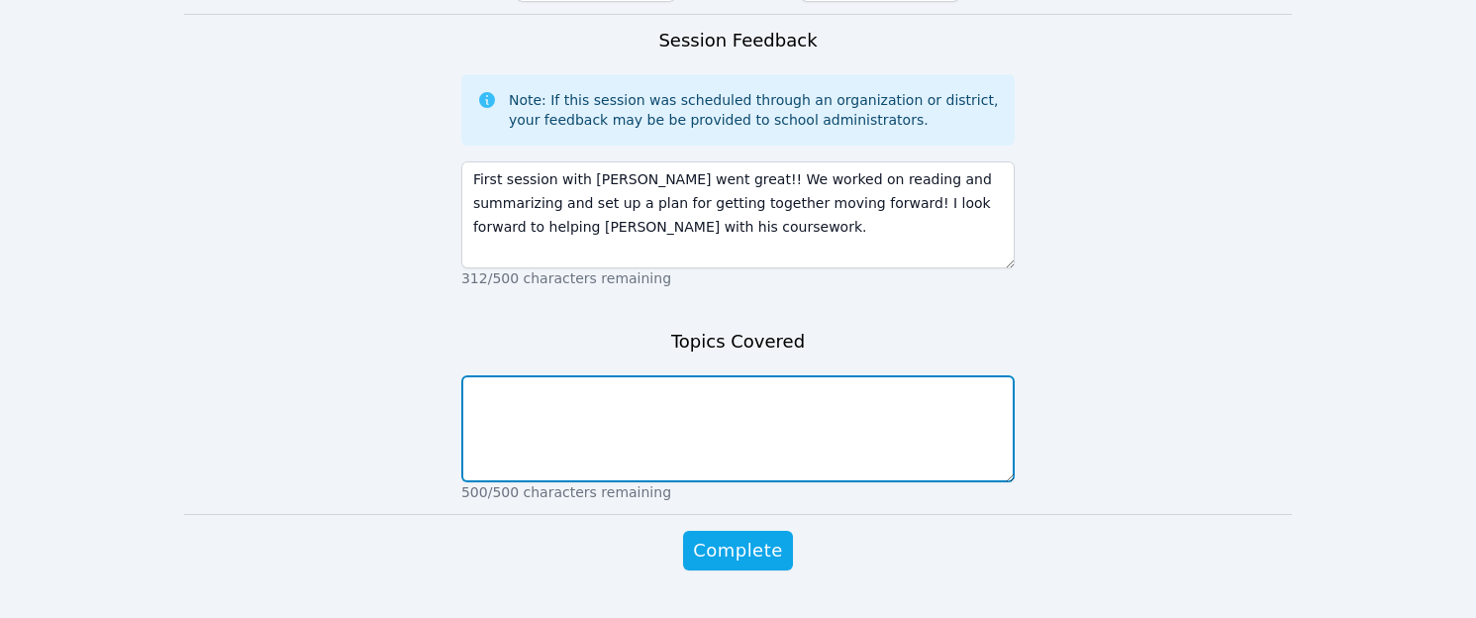
click at [730, 402] on textarea at bounding box center [737, 428] width 553 height 107
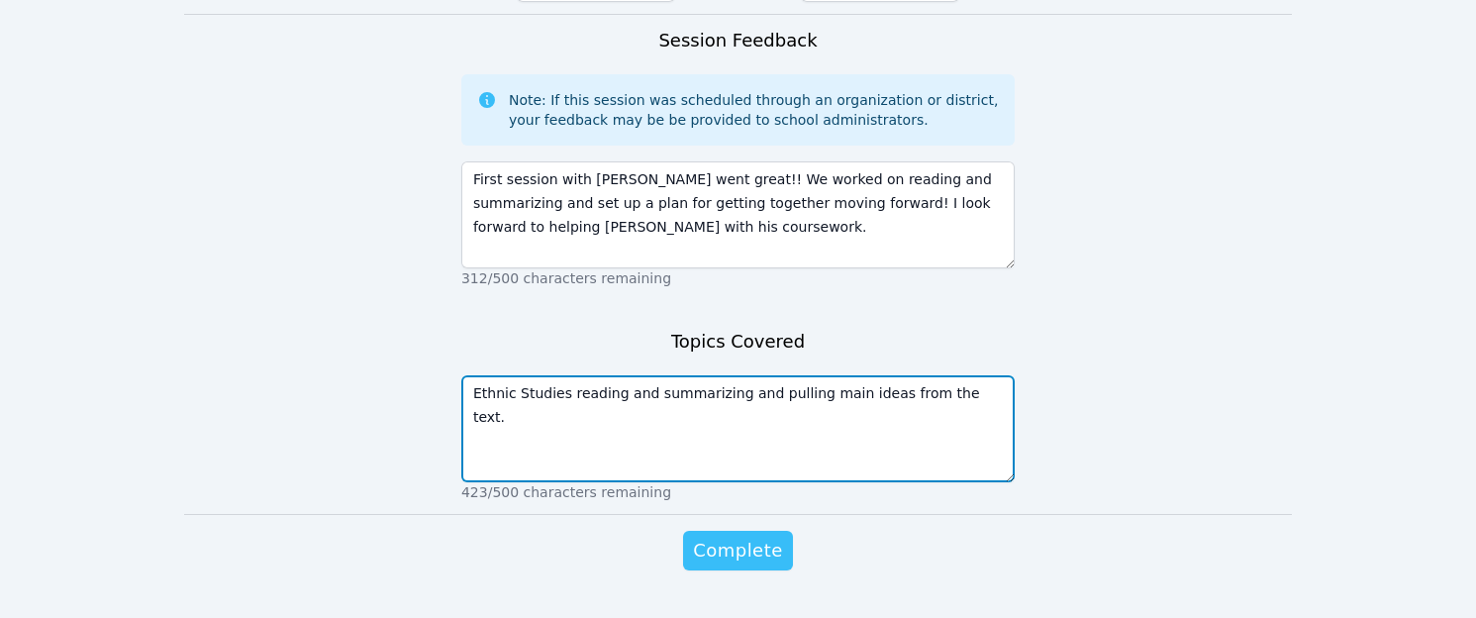
type textarea "Ethnic Studies reading and summarizing and pulling main ideas from the text."
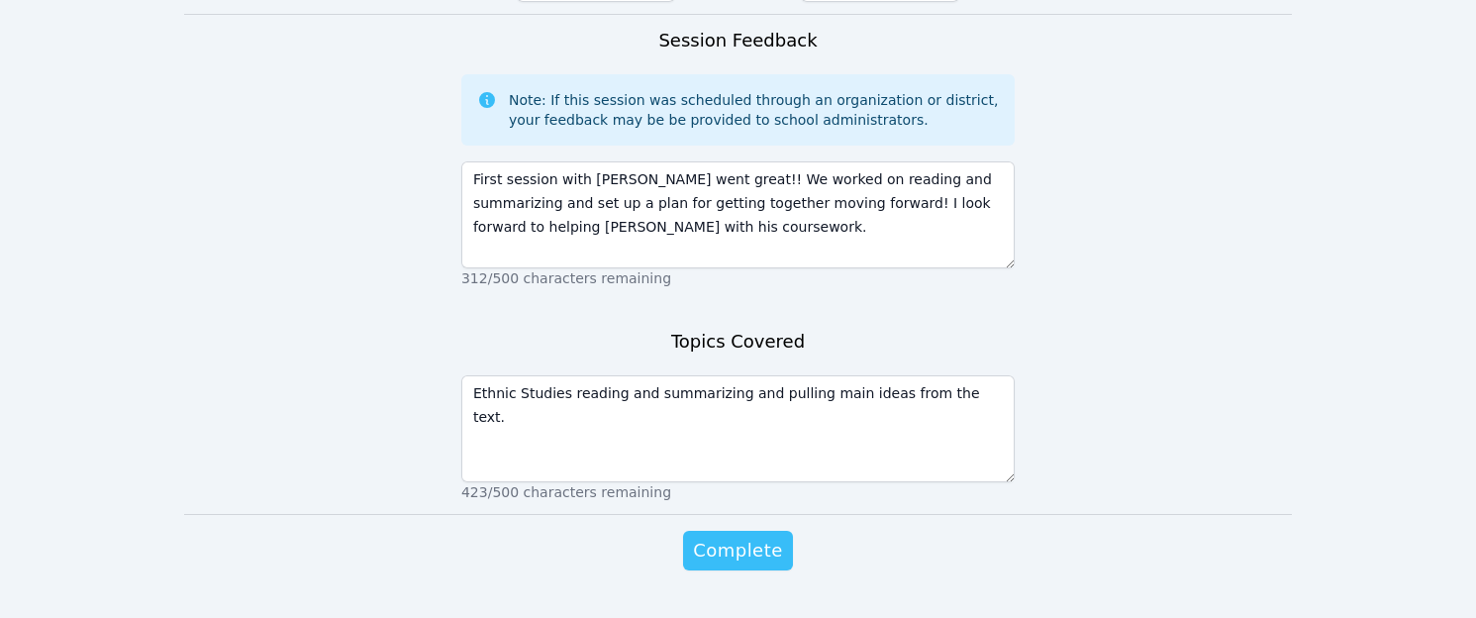
click at [731, 536] on span "Complete" at bounding box center [737, 550] width 89 height 28
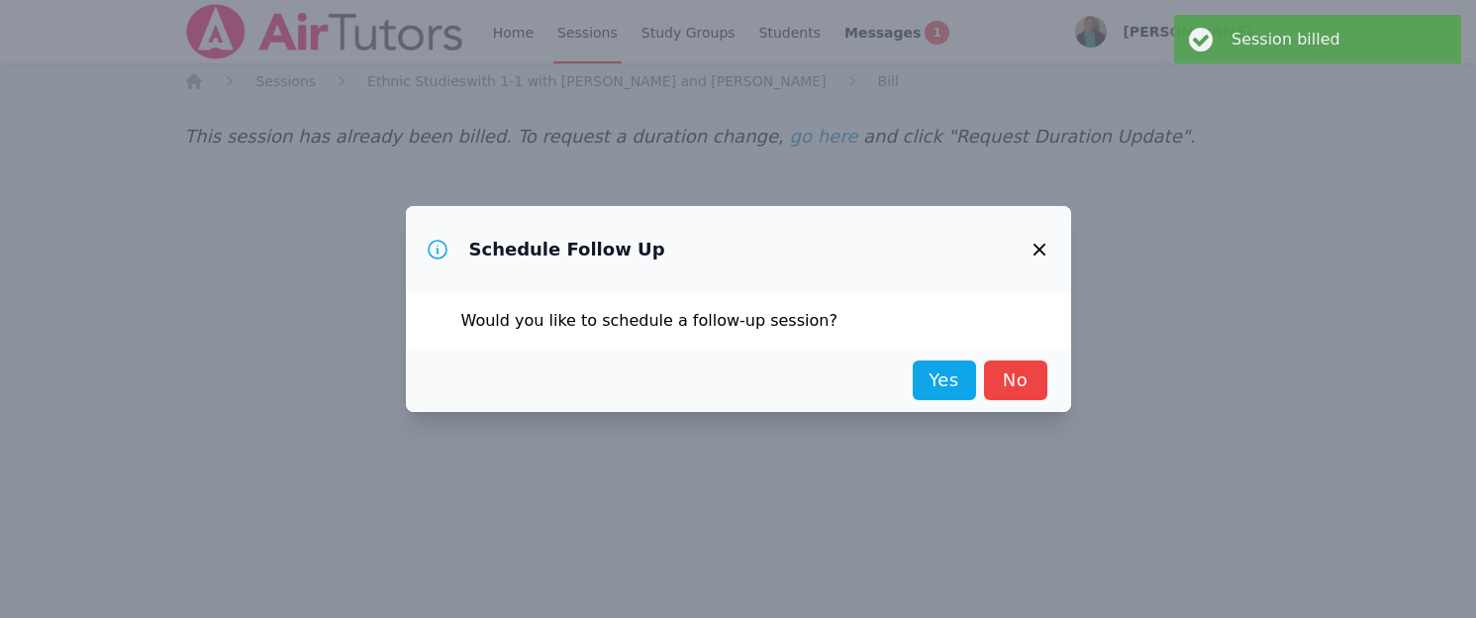
scroll to position [0, 0]
click at [944, 374] on link "Yes" at bounding box center [943, 380] width 63 height 40
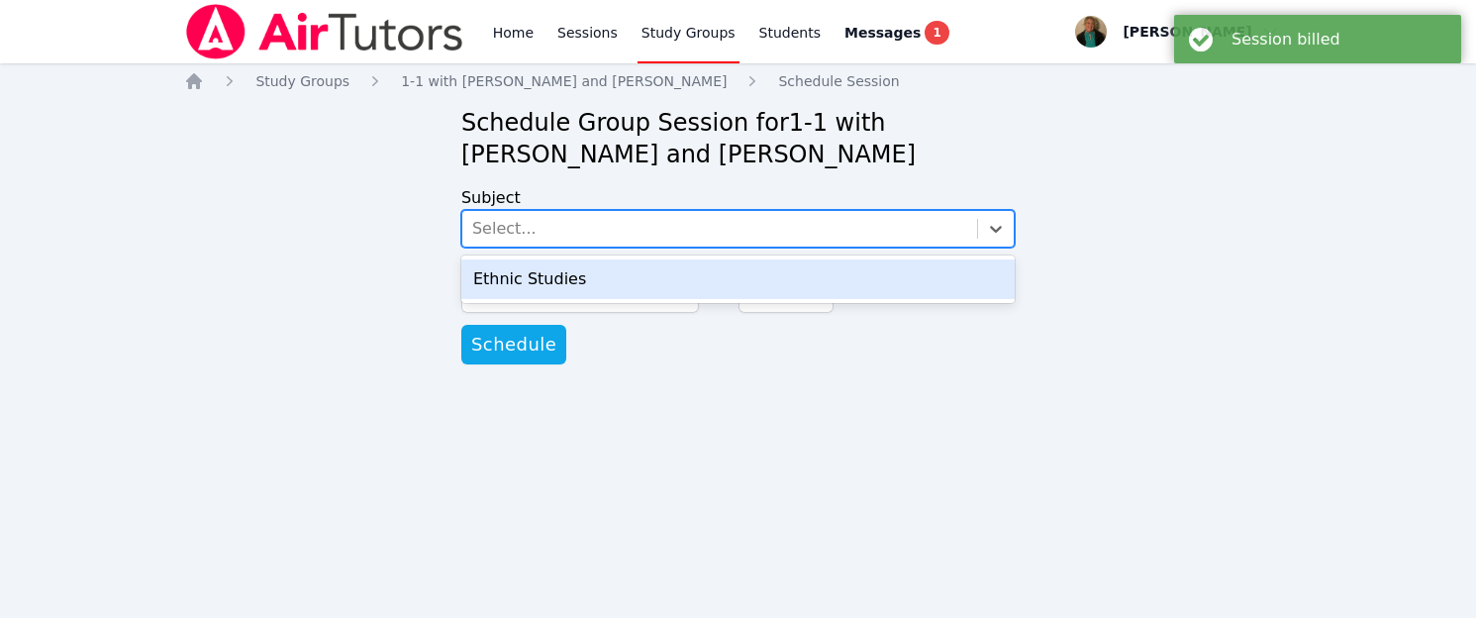
click at [724, 228] on div "Select..." at bounding box center [719, 229] width 515 height 36
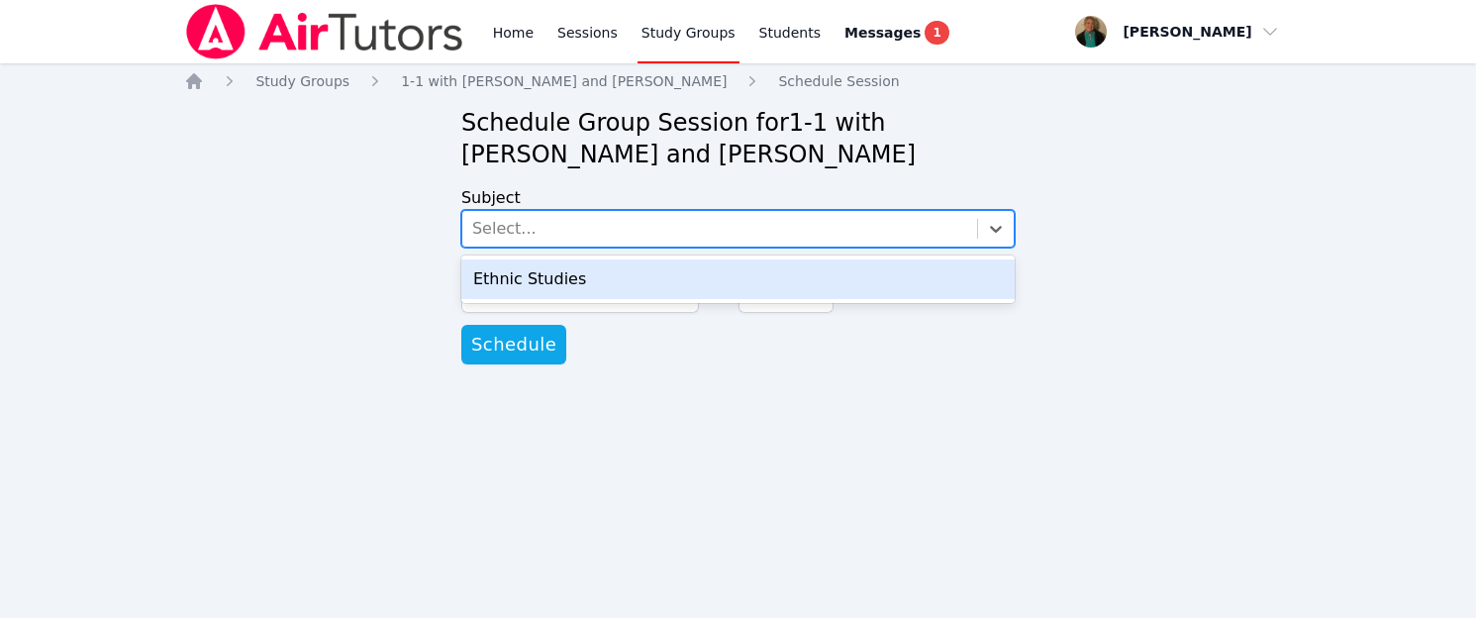
click at [720, 273] on div "Ethnic Studies" at bounding box center [737, 279] width 553 height 40
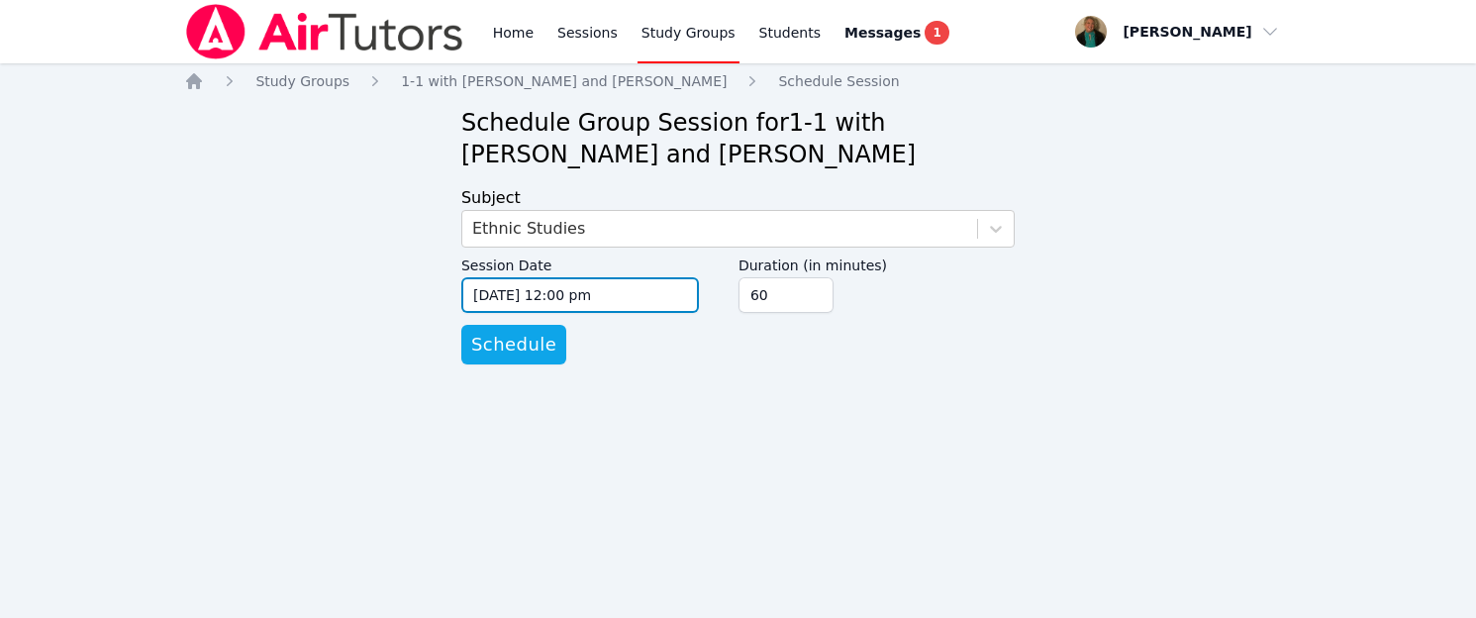
click at [668, 296] on input "[DATE] 12:00 pm" at bounding box center [580, 295] width 238 height 36
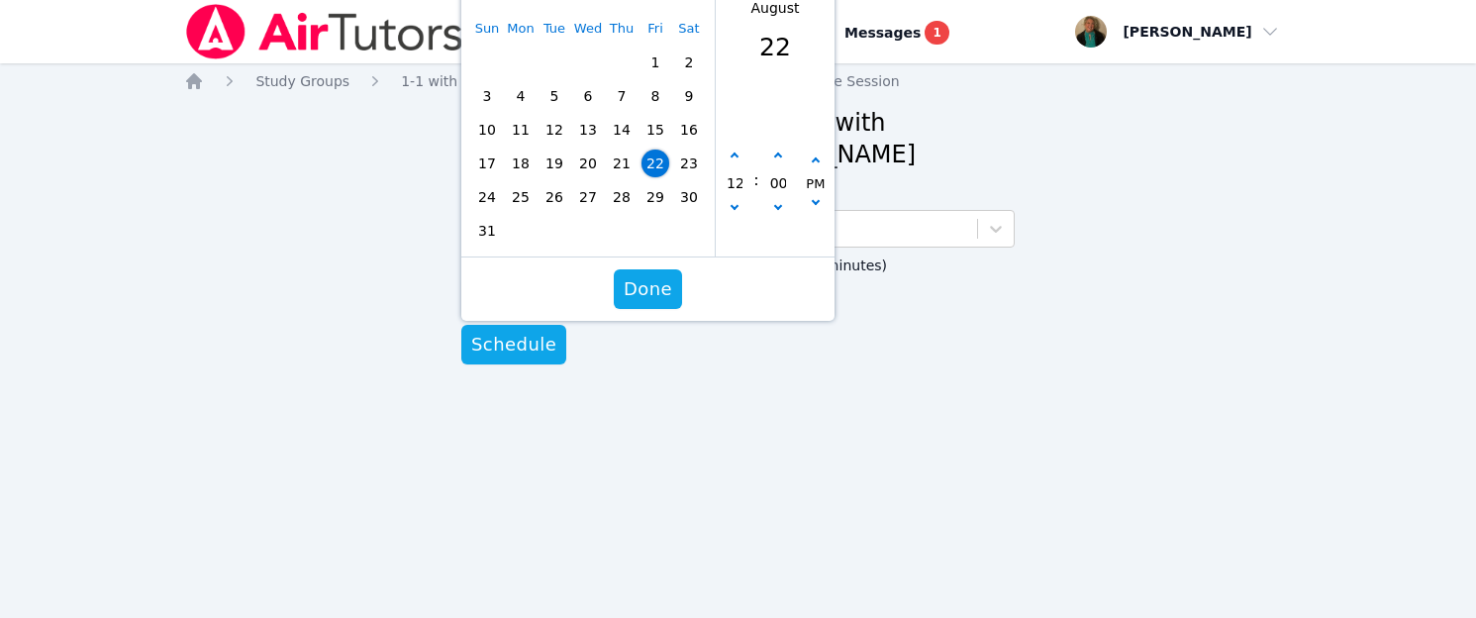
click at [522, 200] on span "25" at bounding box center [521, 197] width 28 height 28
click at [737, 157] on icon "button" at bounding box center [734, 156] width 8 height 8
type input "[DATE] 01:00 pm"
type input "01"
click at [737, 157] on icon "button" at bounding box center [734, 156] width 8 height 8
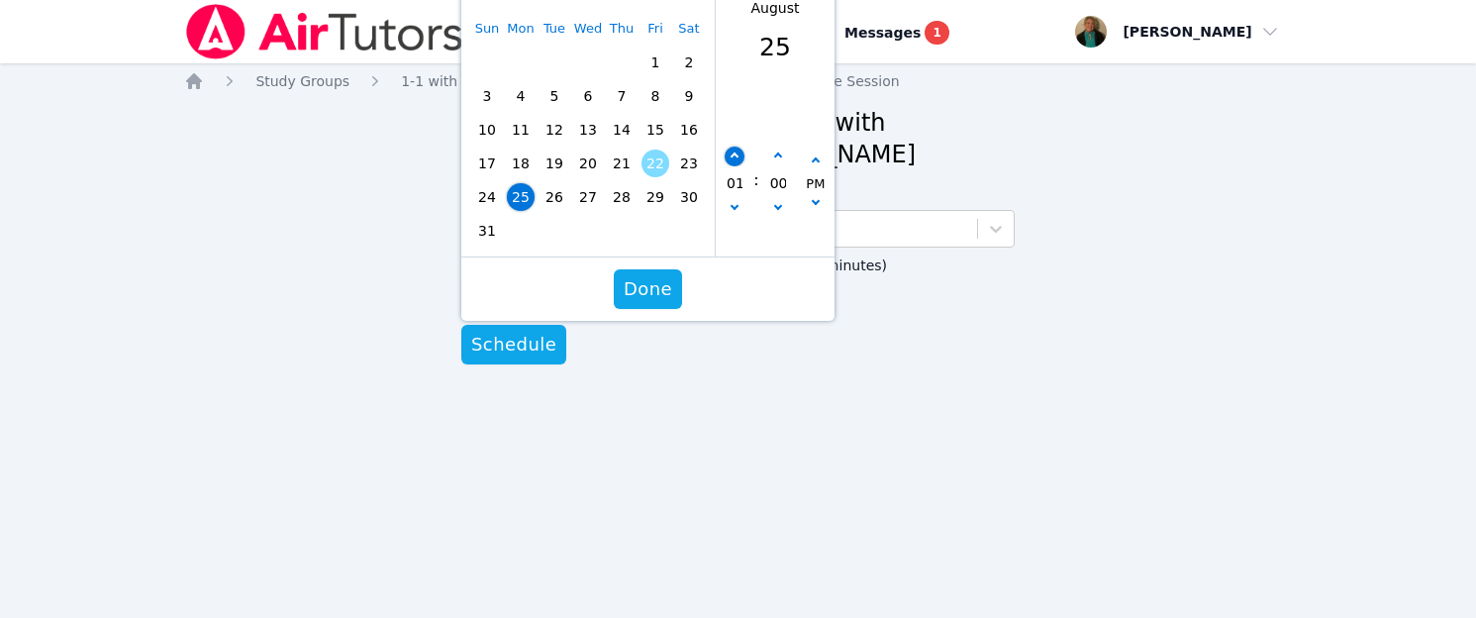
type input "[DATE] 02:00 pm"
type input "02"
click at [737, 157] on icon "button" at bounding box center [734, 156] width 8 height 8
type input "[DATE] 03:00 pm"
type input "03"
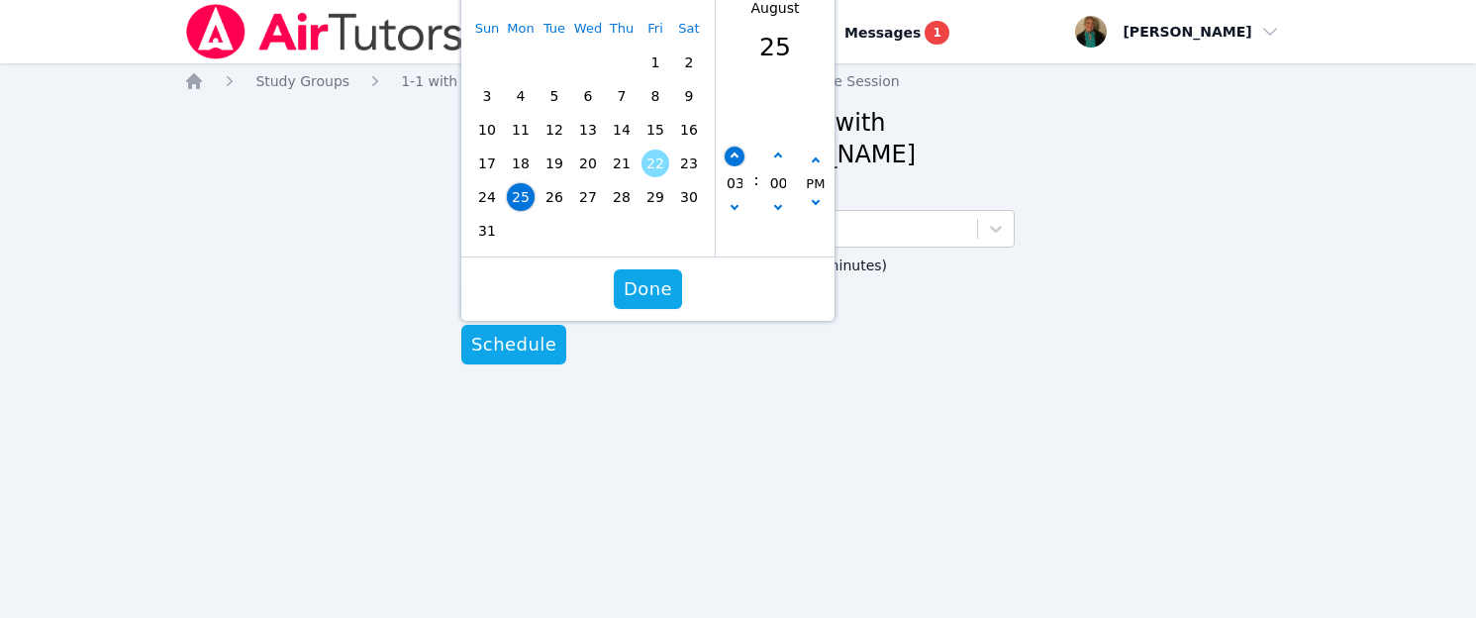
click at [737, 157] on icon "button" at bounding box center [734, 156] width 8 height 8
type input "[DATE] 04:00 pm"
type input "04"
click at [782, 153] on button "button" at bounding box center [778, 156] width 20 height 20
type input "[DATE] 04:05 pm"
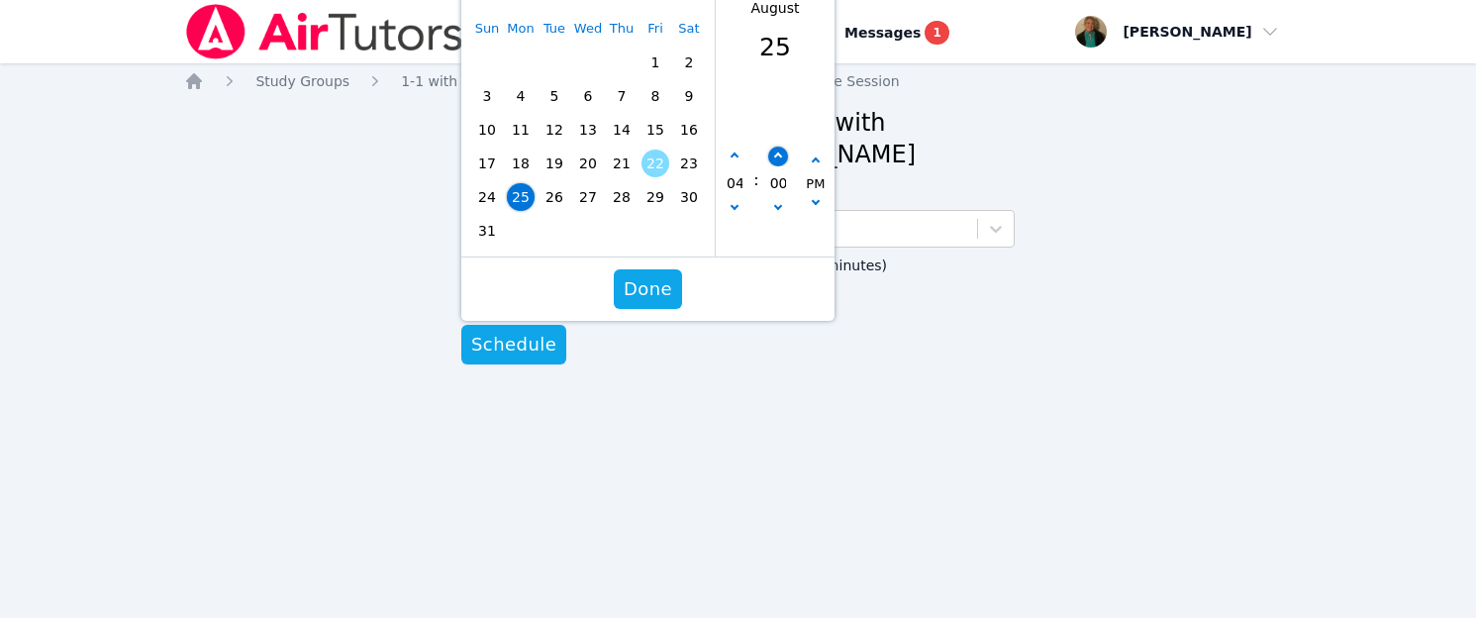
type input "05"
click at [782, 153] on button "button" at bounding box center [778, 156] width 20 height 20
type input "[DATE] 04:10 pm"
type input "10"
click at [782, 153] on button "button" at bounding box center [778, 156] width 20 height 20
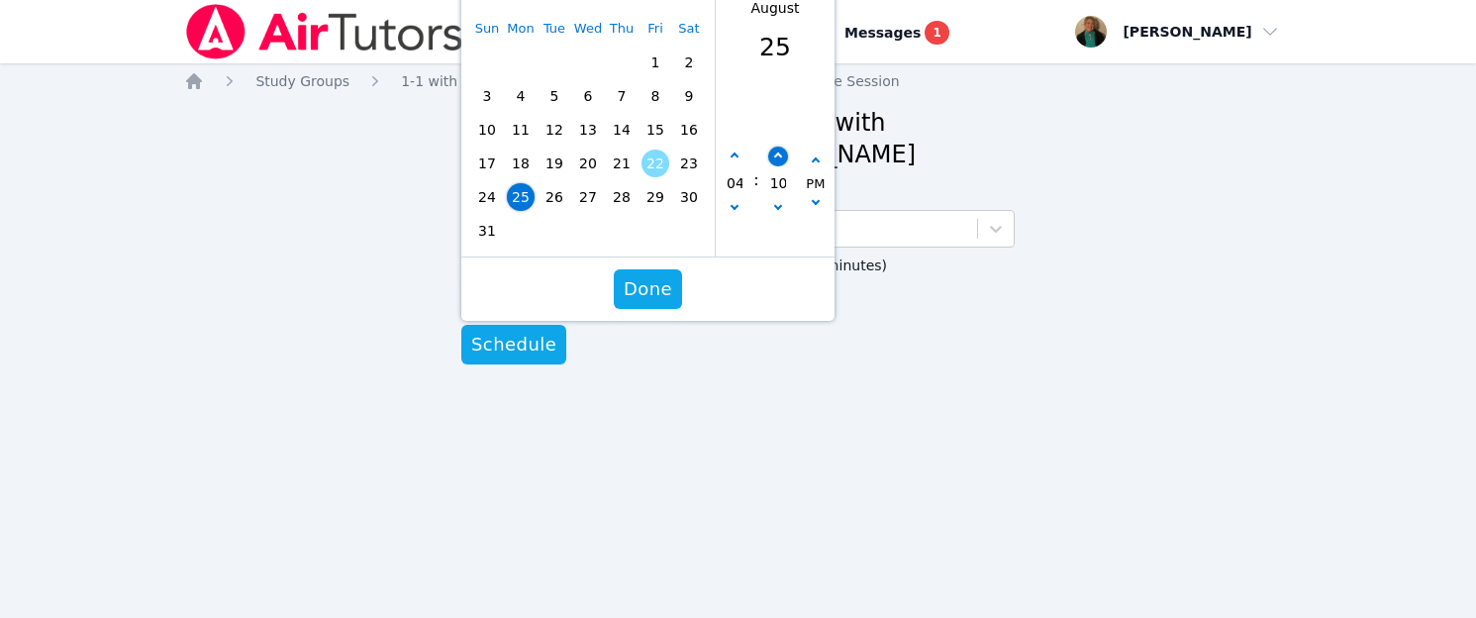
type input "[DATE] 04:15 pm"
type input "15"
click at [782, 153] on button "button" at bounding box center [778, 156] width 20 height 20
type input "[DATE] 04:20 pm"
type input "20"
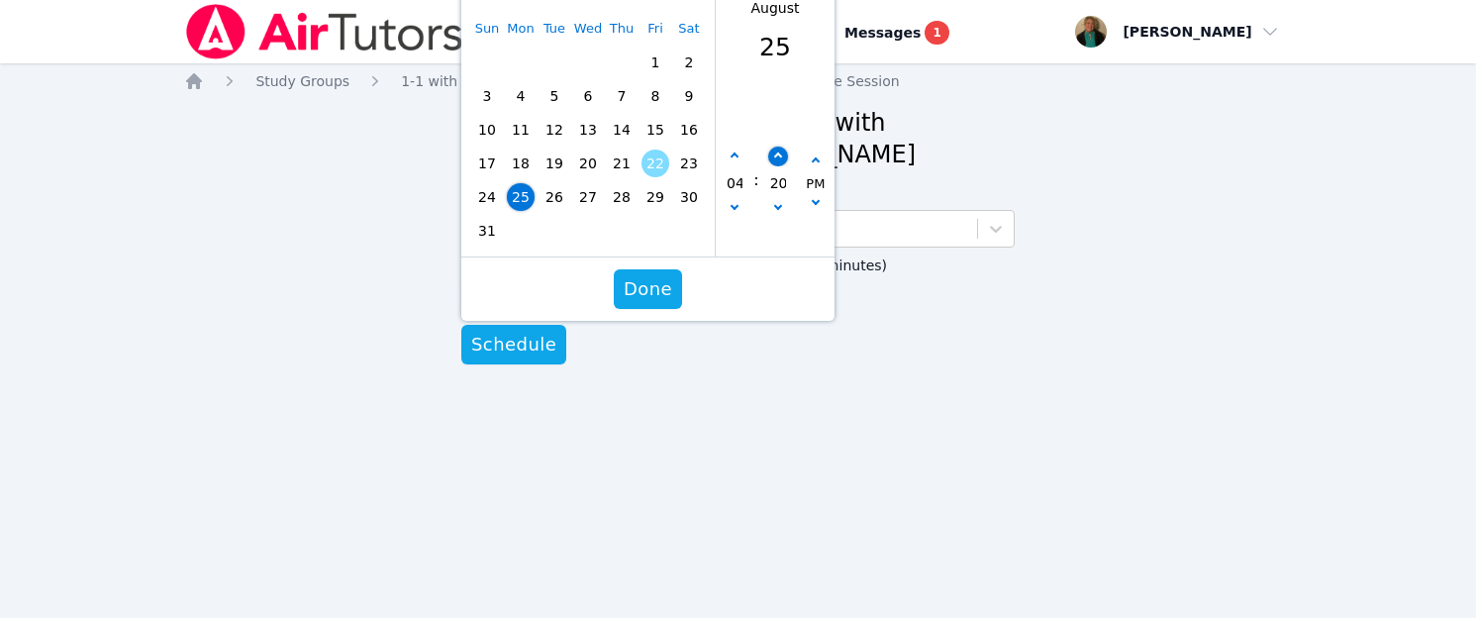
click at [782, 153] on button "button" at bounding box center [778, 156] width 20 height 20
type input "[DATE] 04:25 pm"
type input "25"
click at [782, 153] on button "button" at bounding box center [778, 156] width 20 height 20
type input "[DATE] 04:30 pm"
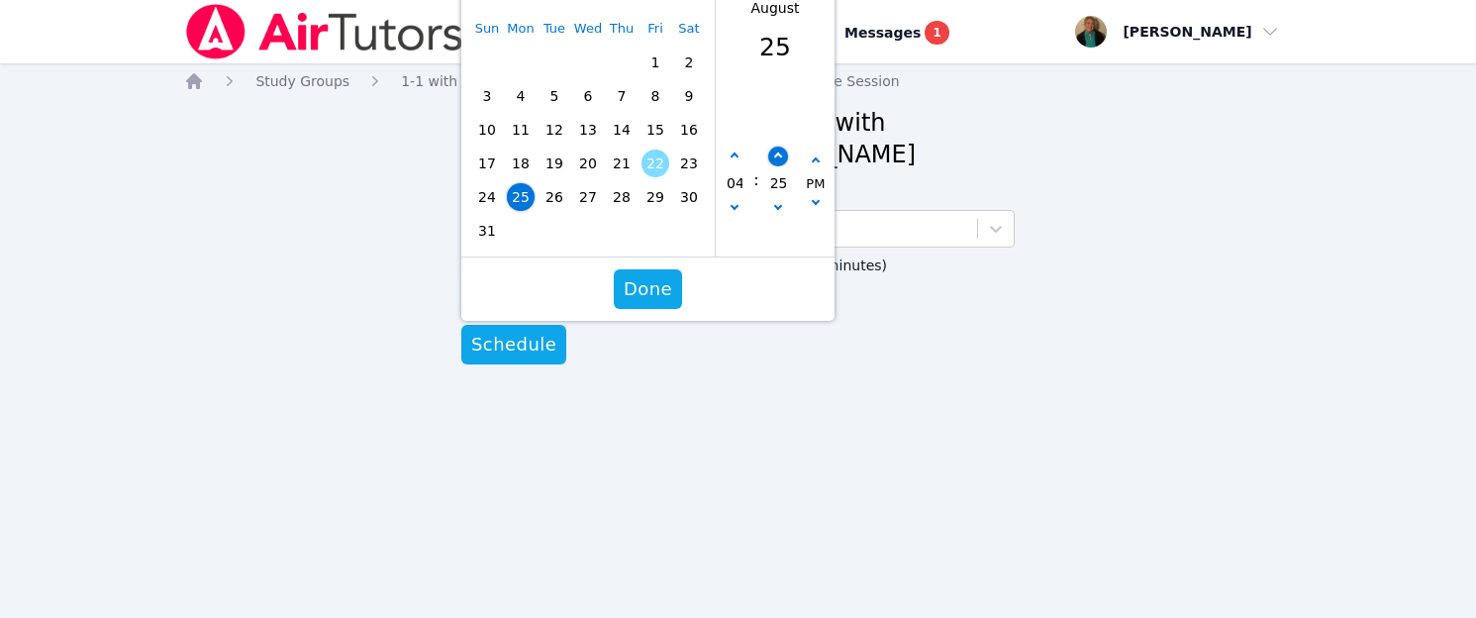
type input "30"
click at [650, 287] on span "Done" at bounding box center [647, 289] width 48 height 28
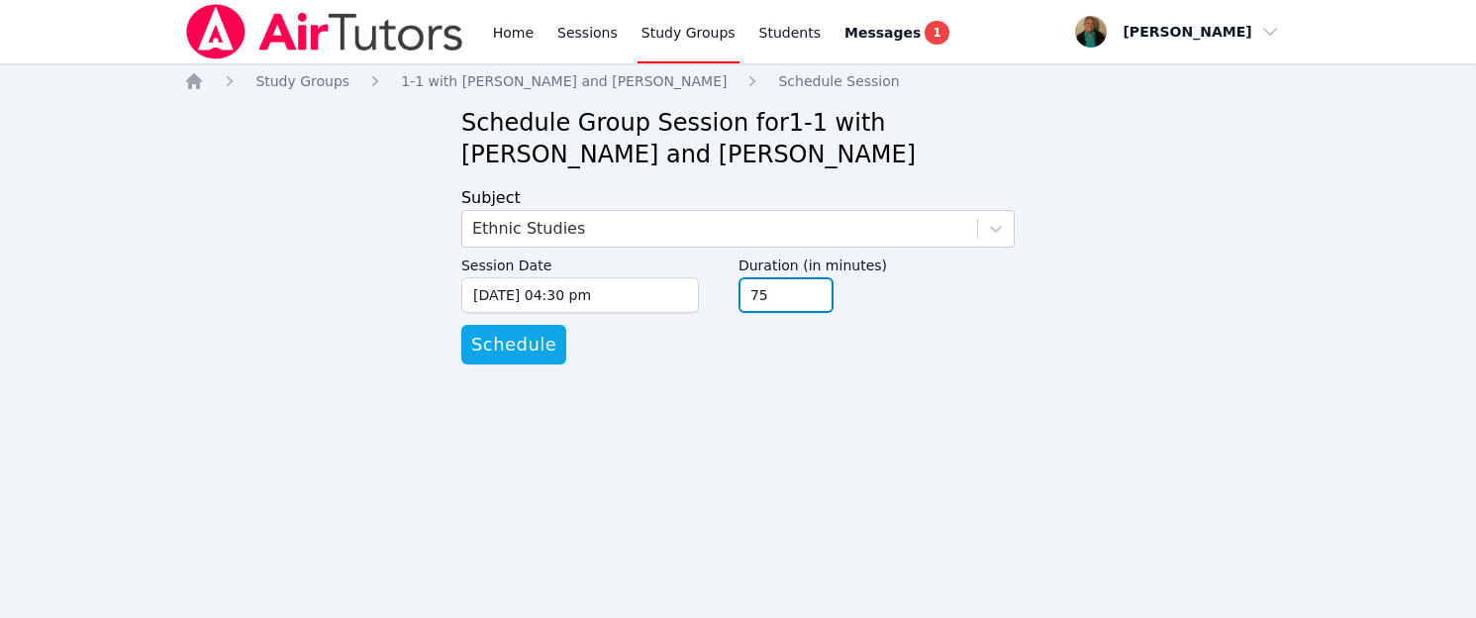
click at [812, 290] on input "75" at bounding box center [785, 295] width 95 height 36
type input "90"
click at [812, 290] on input "90" at bounding box center [785, 295] width 95 height 36
click at [496, 346] on span "Schedule" at bounding box center [513, 345] width 85 height 28
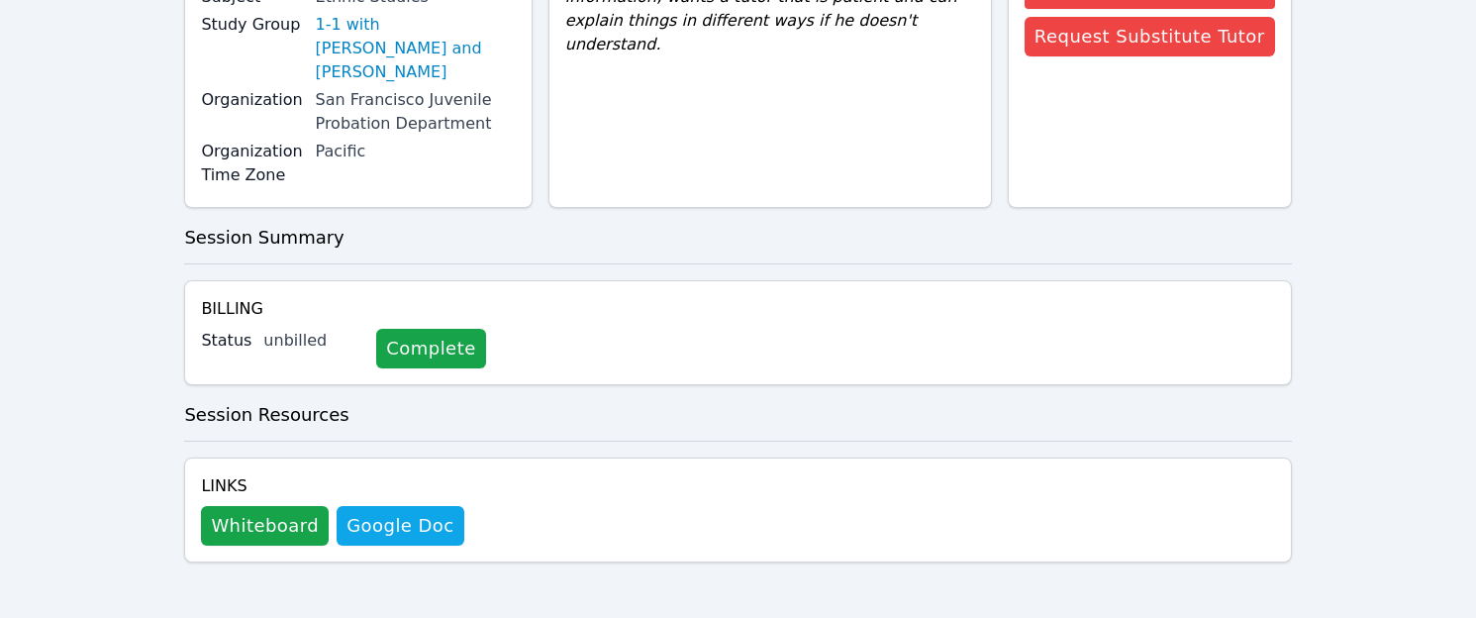
scroll to position [250, 0]
